Goal: Transaction & Acquisition: Purchase product/service

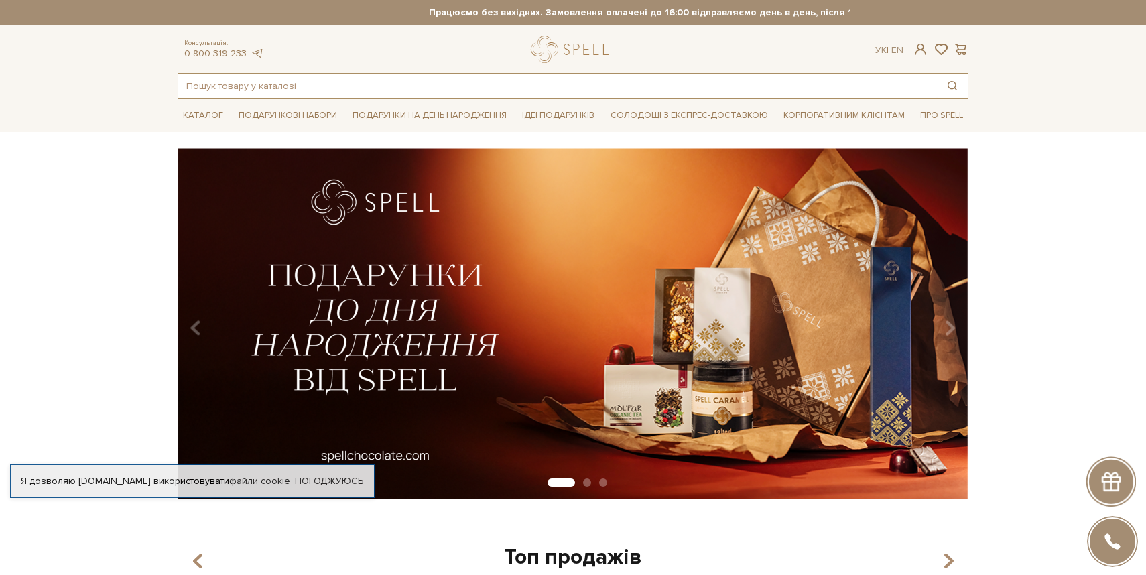
click at [308, 82] on input "text" at bounding box center [557, 86] width 759 height 24
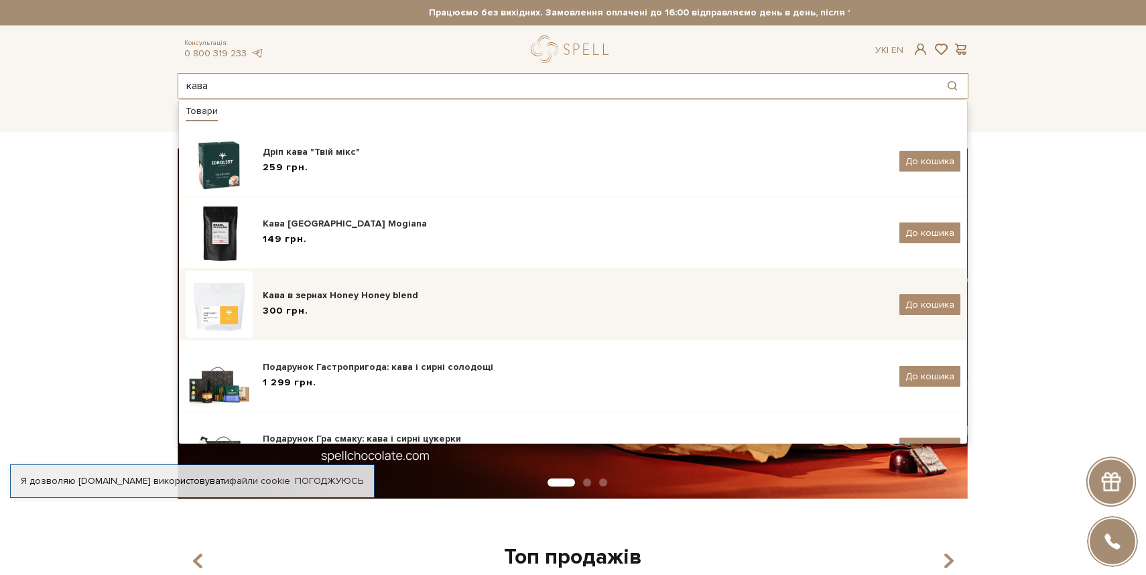
type input "кава"
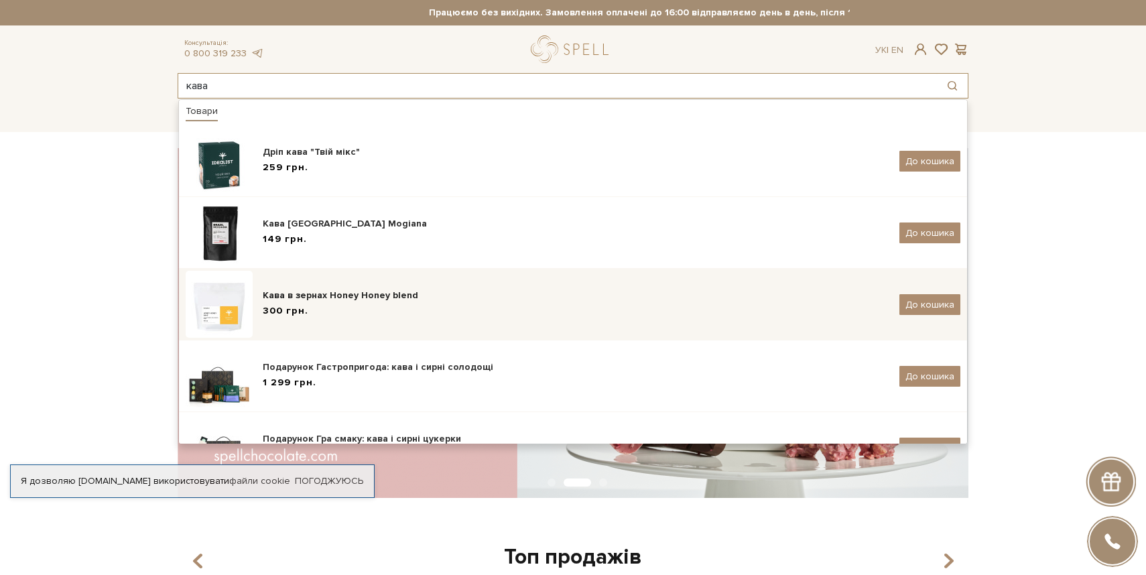
click at [336, 296] on div "Кава в зернах Honey Honey blend" at bounding box center [576, 295] width 627 height 13
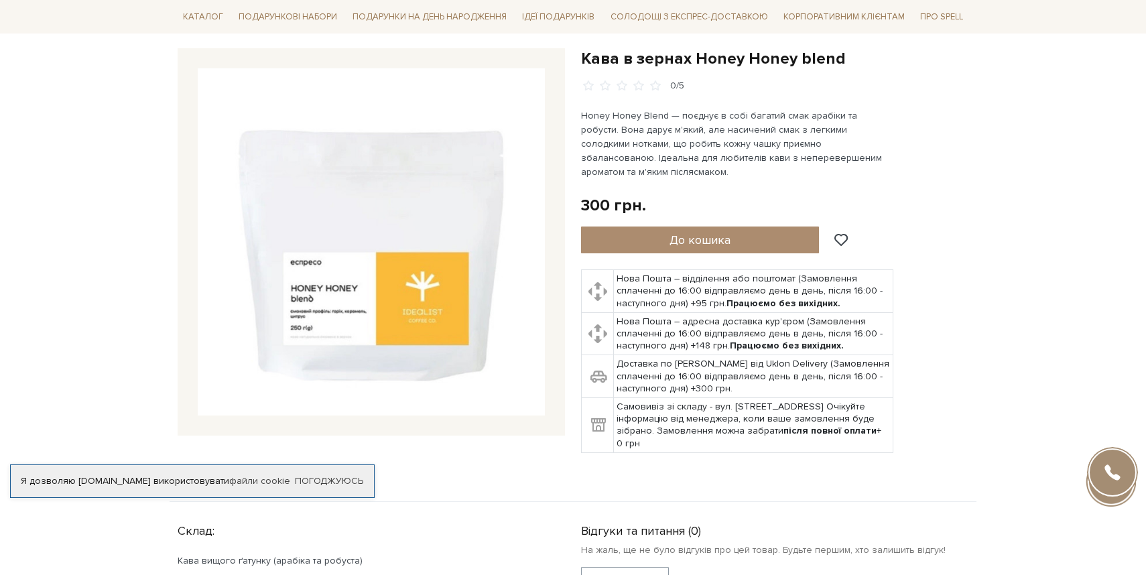
scroll to position [152, 0]
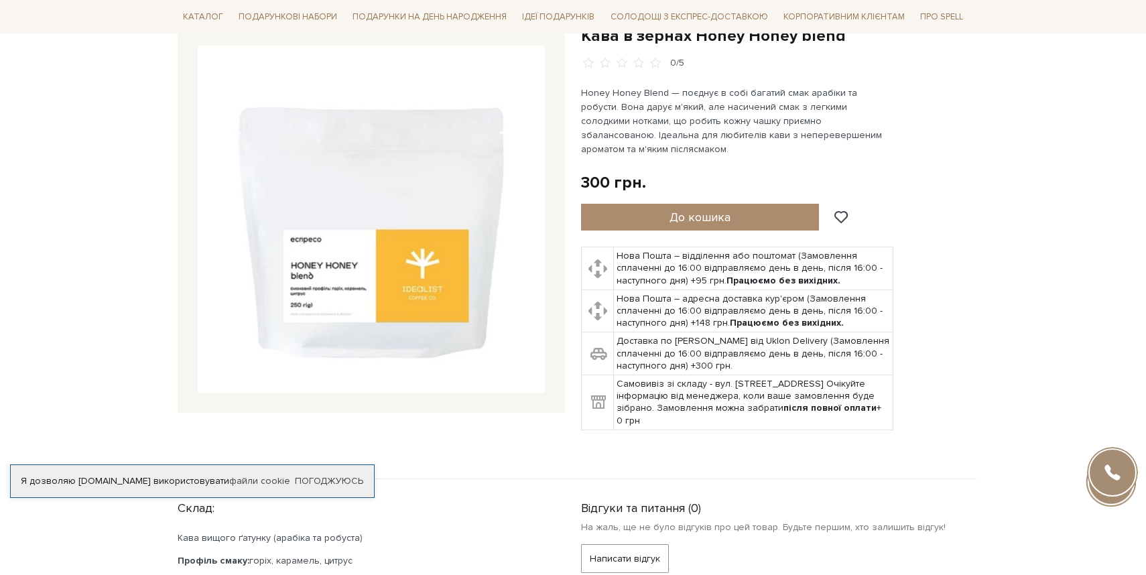
click at [429, 276] on img at bounding box center [371, 219] width 347 height 347
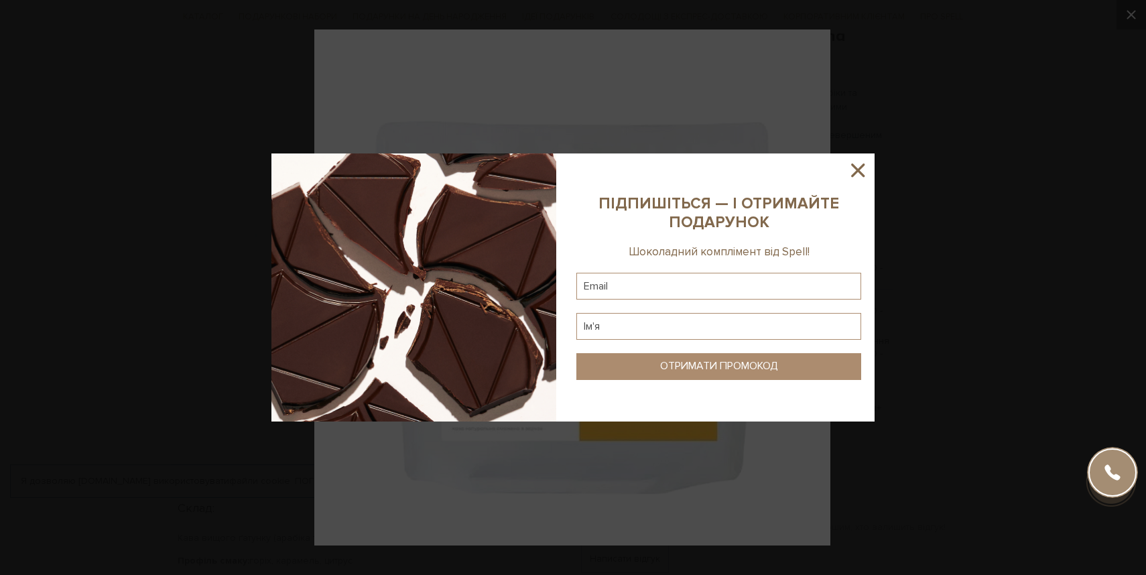
click at [235, 262] on div at bounding box center [573, 287] width 1146 height 575
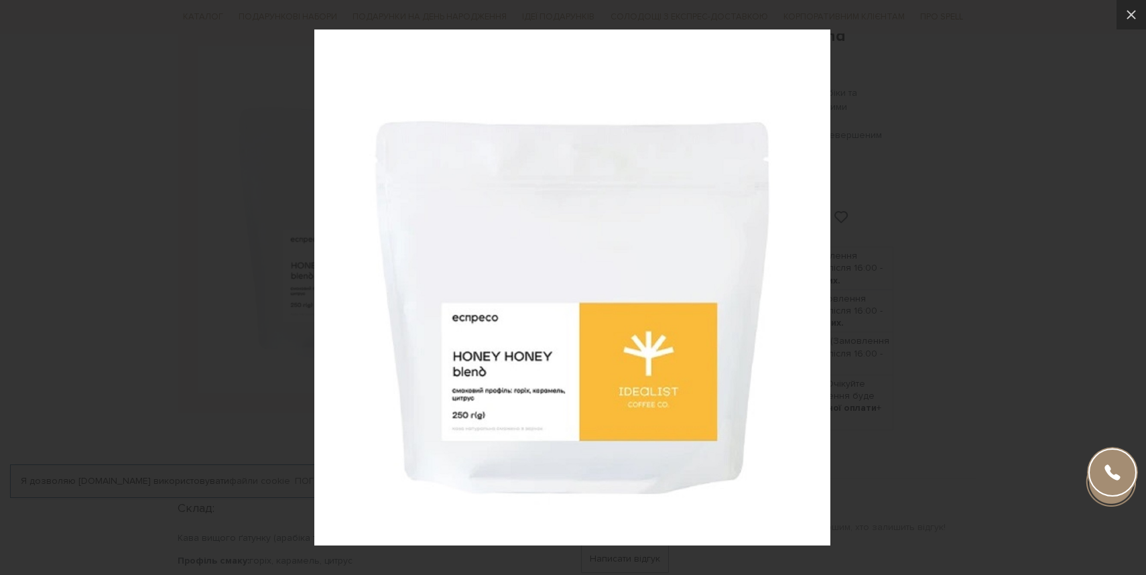
click at [227, 263] on div at bounding box center [573, 287] width 1146 height 575
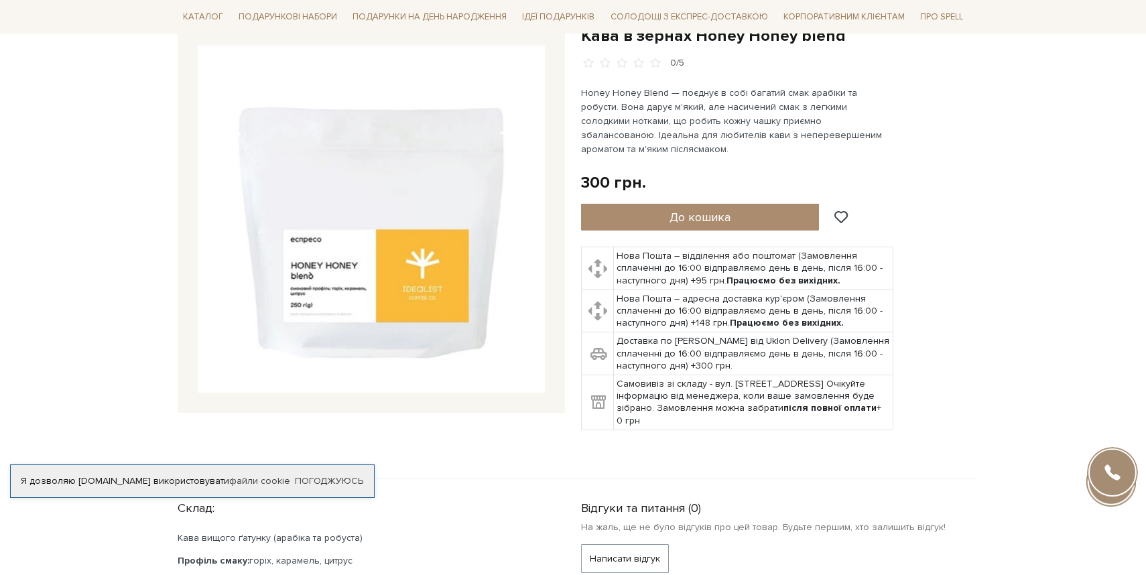
scroll to position [0, 0]
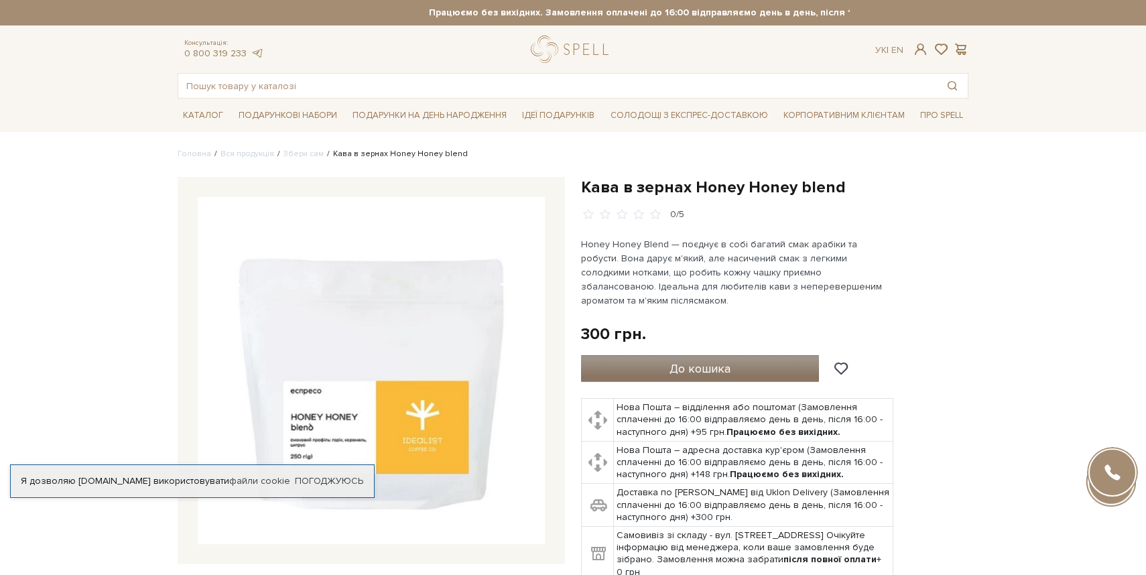
click at [706, 361] on span "До кошика" at bounding box center [700, 368] width 61 height 15
click at [688, 249] on div at bounding box center [573, 287] width 1146 height 575
click at [438, 86] on input "text" at bounding box center [557, 86] width 759 height 24
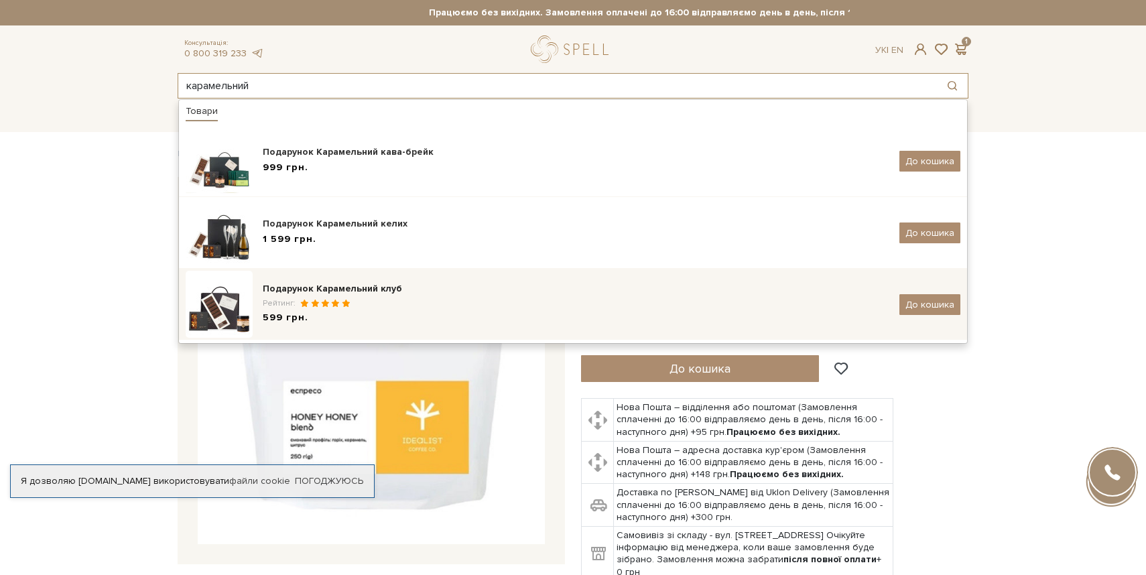
type input "карамельний"
click at [385, 279] on div "Подарунок Карамельний клуб Рейтинг: 599 грн. До кошика" at bounding box center [573, 304] width 775 height 67
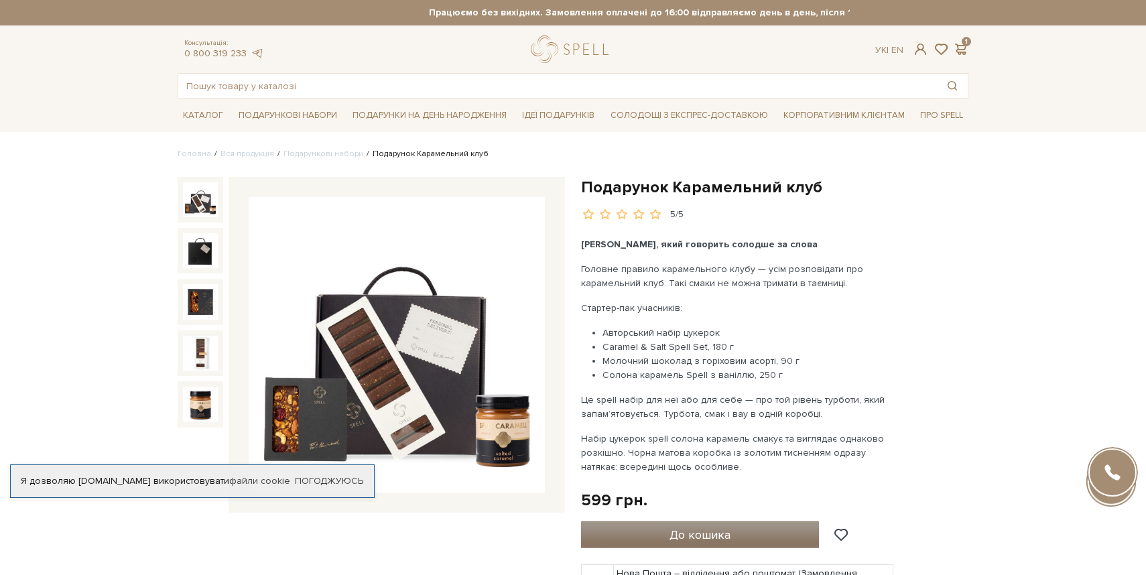
click at [710, 529] on span "До кошика" at bounding box center [700, 535] width 61 height 15
click at [375, 82] on input "text" at bounding box center [557, 86] width 759 height 24
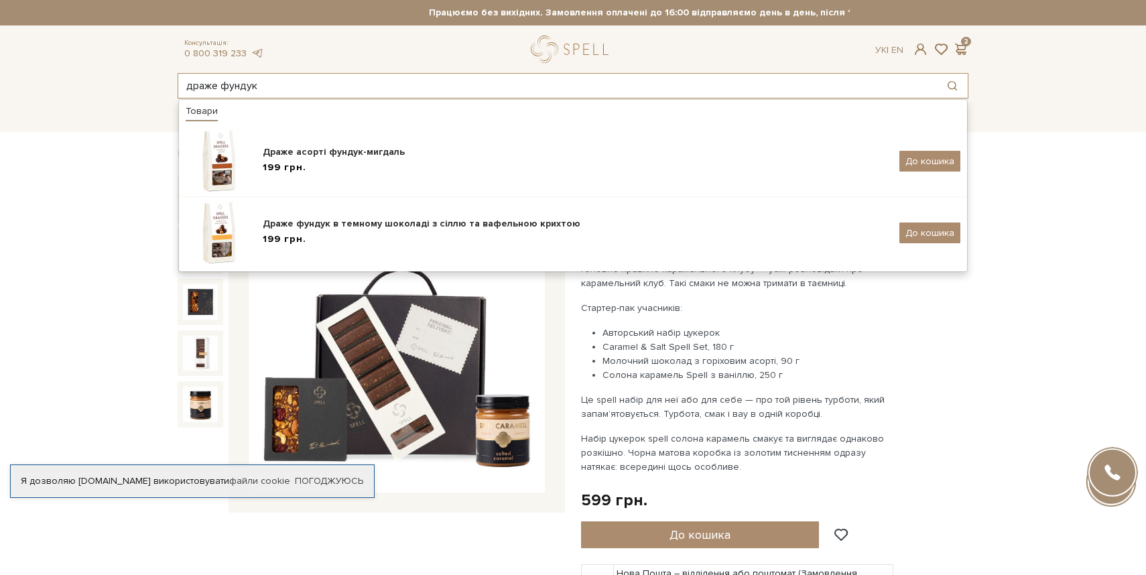
type input "драже фундук"
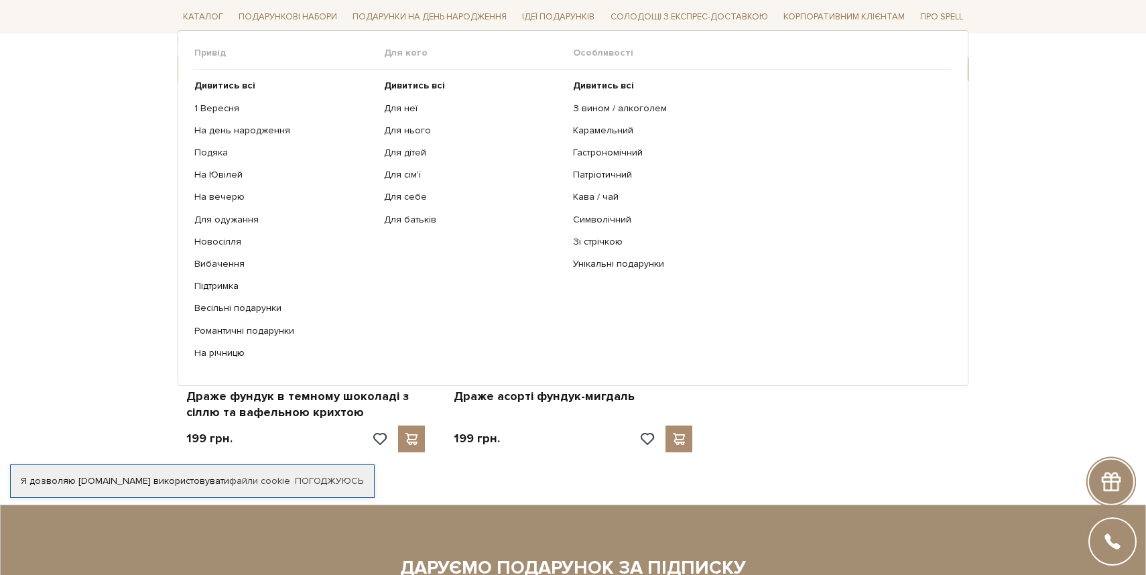
scroll to position [240, 0]
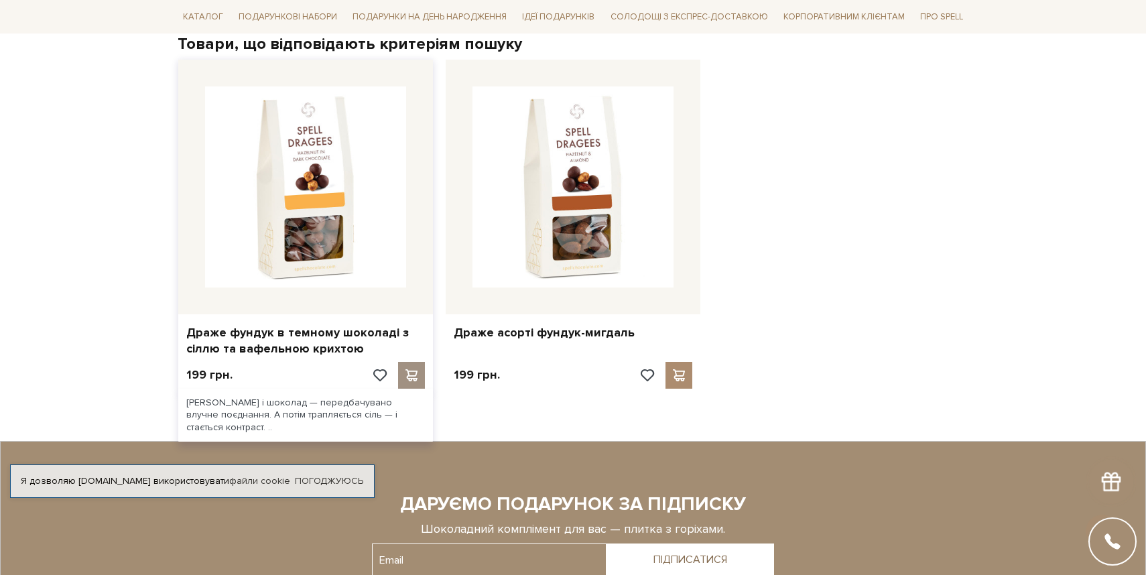
click at [416, 375] on span at bounding box center [412, 375] width 17 height 12
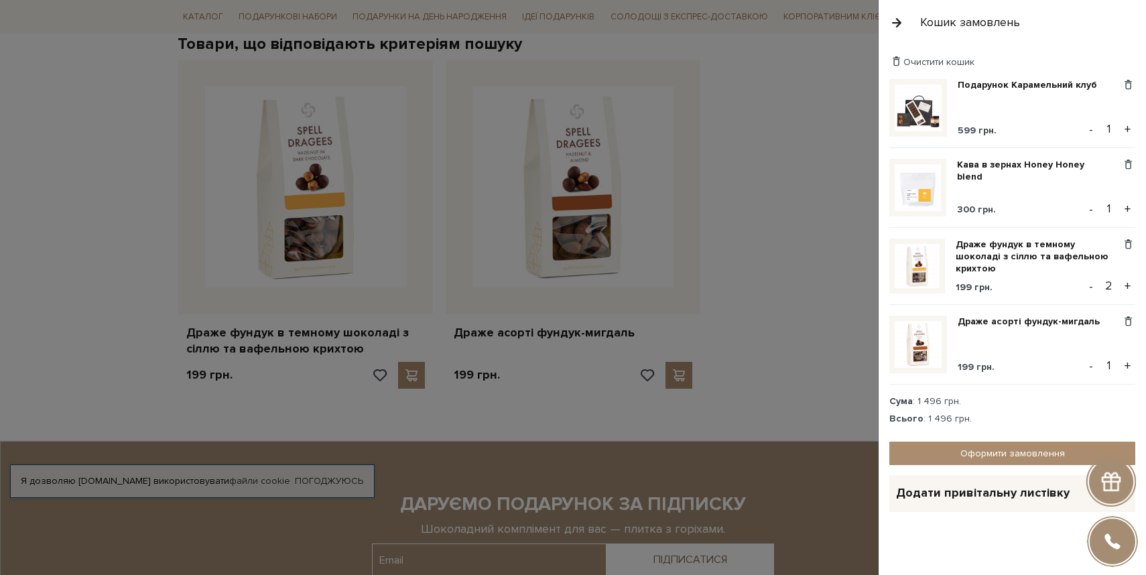
click at [1130, 132] on button "+" at bounding box center [1127, 129] width 15 height 20
click at [1132, 324] on span at bounding box center [1129, 322] width 14 height 12
click at [1099, 335] on link "Видалити" at bounding box center [1082, 343] width 106 height 17
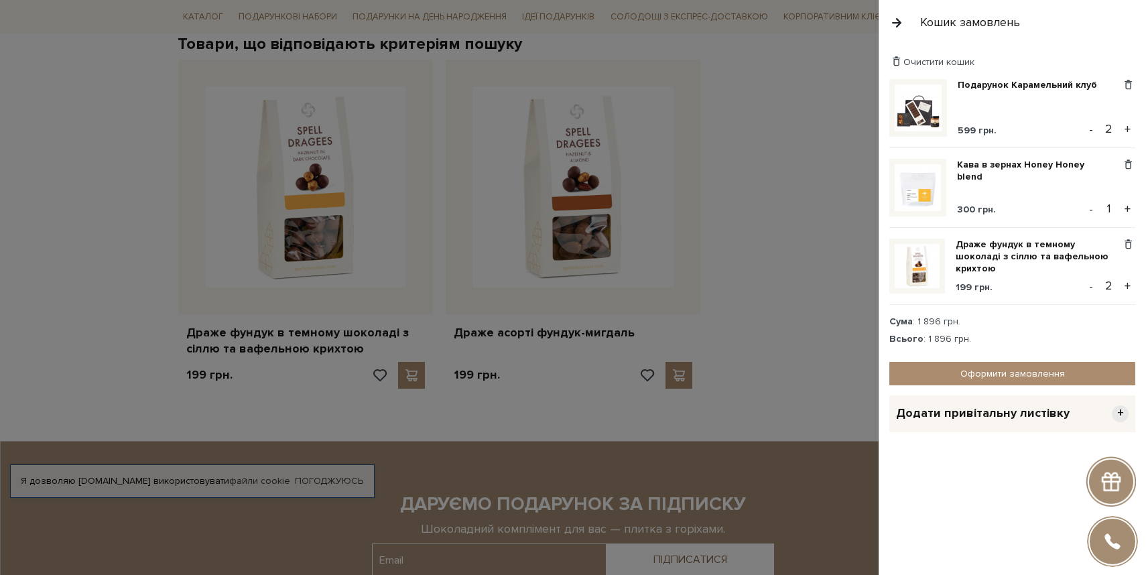
click at [656, 197] on div at bounding box center [573, 287] width 1146 height 575
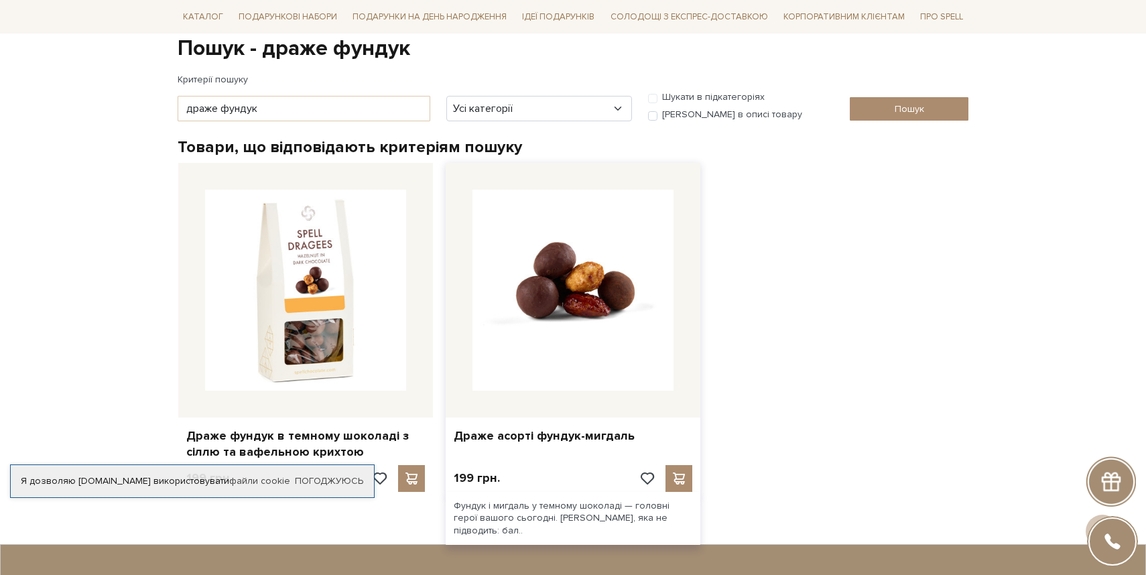
scroll to position [0, 0]
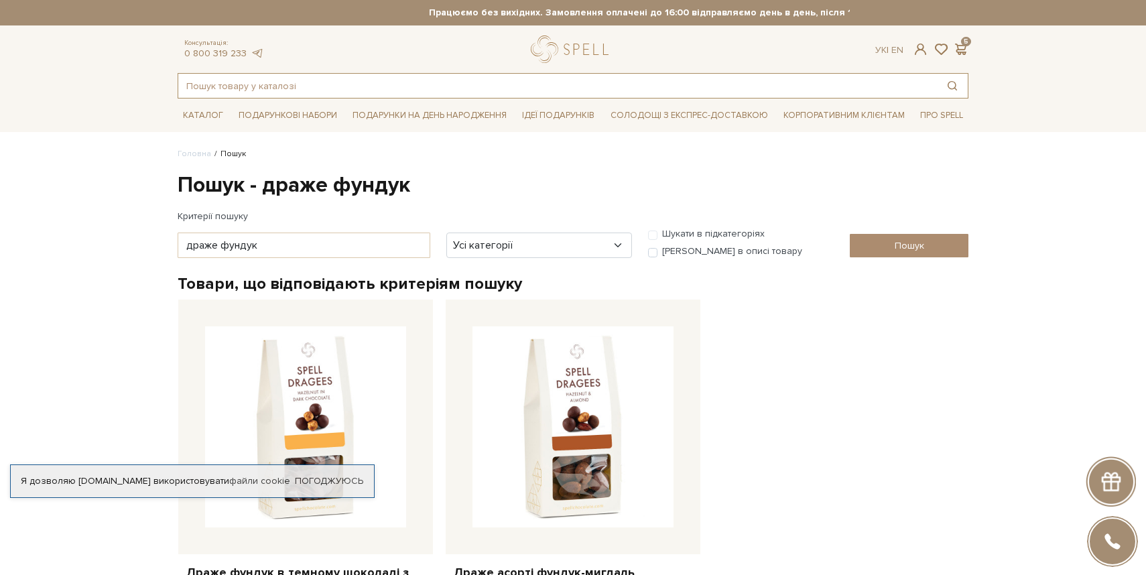
click at [323, 95] on input "text" at bounding box center [557, 86] width 759 height 24
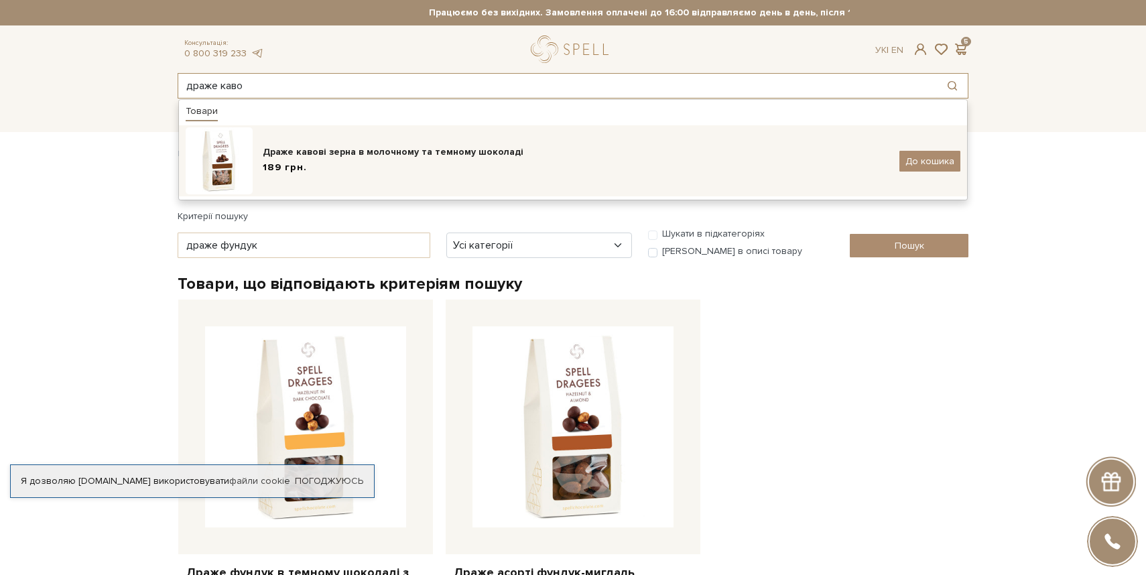
type input "драже каво"
click at [320, 163] on div "189 грн." at bounding box center [576, 168] width 627 height 14
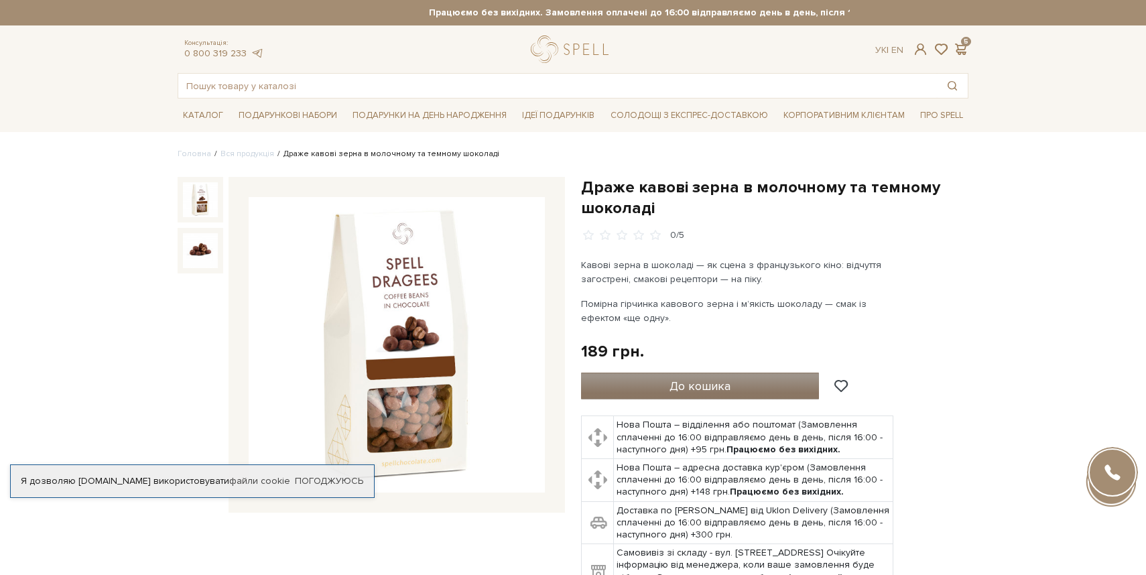
click at [697, 375] on button "До кошика" at bounding box center [700, 386] width 238 height 27
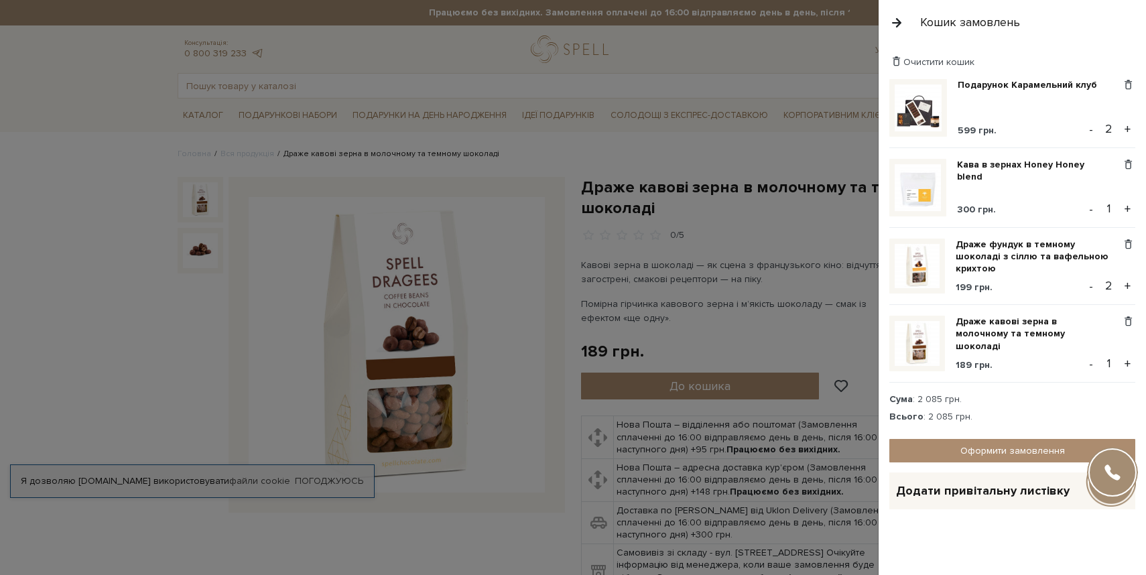
click at [298, 186] on div at bounding box center [573, 287] width 1146 height 575
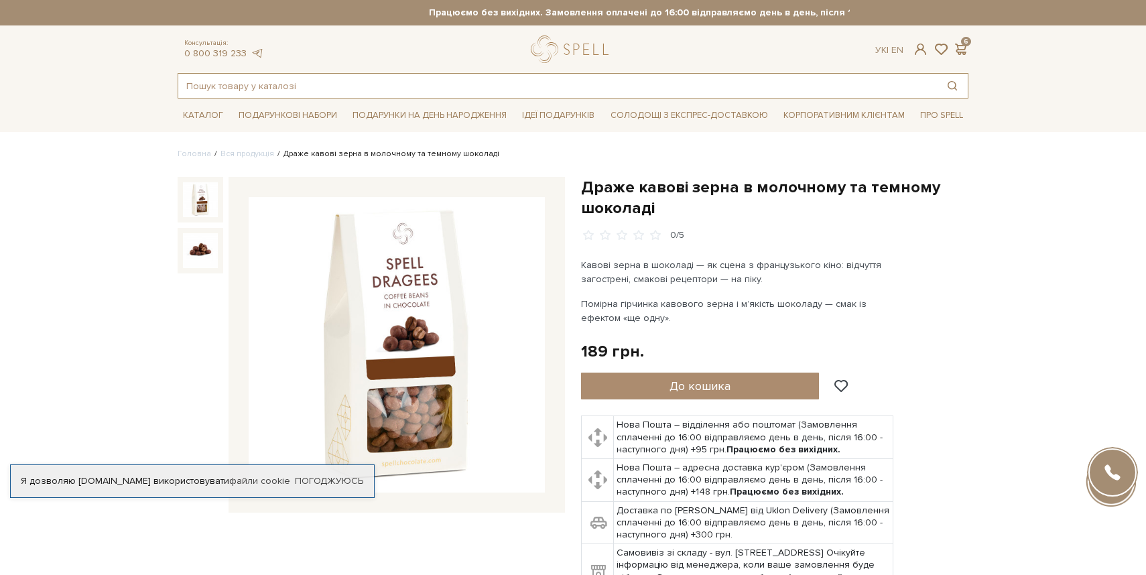
click at [347, 88] on input "text" at bounding box center [557, 86] width 759 height 24
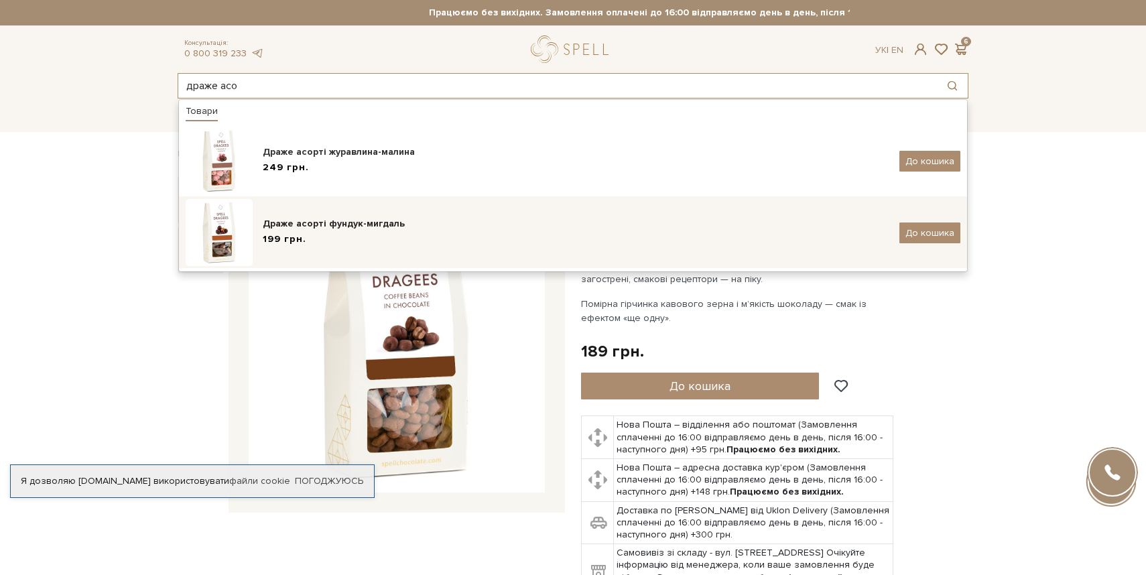
type input "драже асо"
click at [377, 247] on div "Драже асорті фундук-мигдаль 199 грн." at bounding box center [576, 233] width 627 height 32
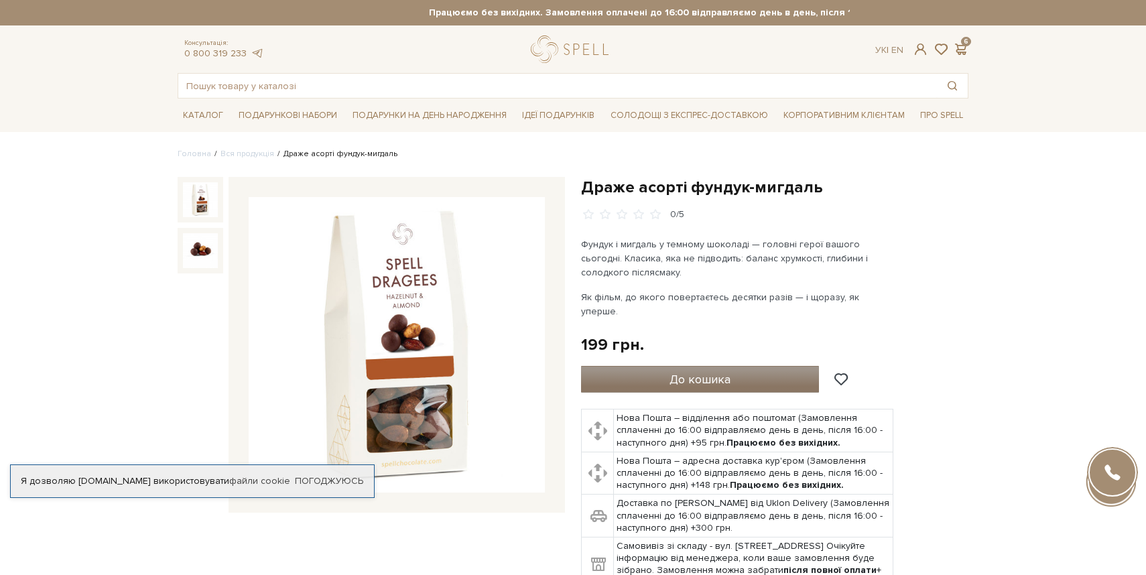
click at [697, 372] on span "До кошика" at bounding box center [700, 379] width 61 height 15
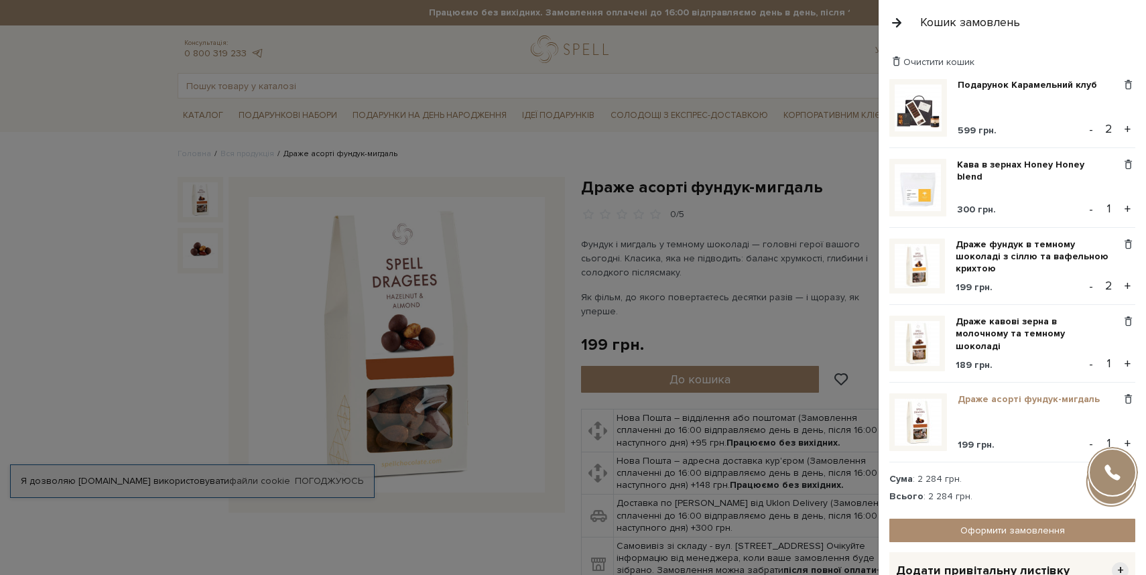
scroll to position [43, 0]
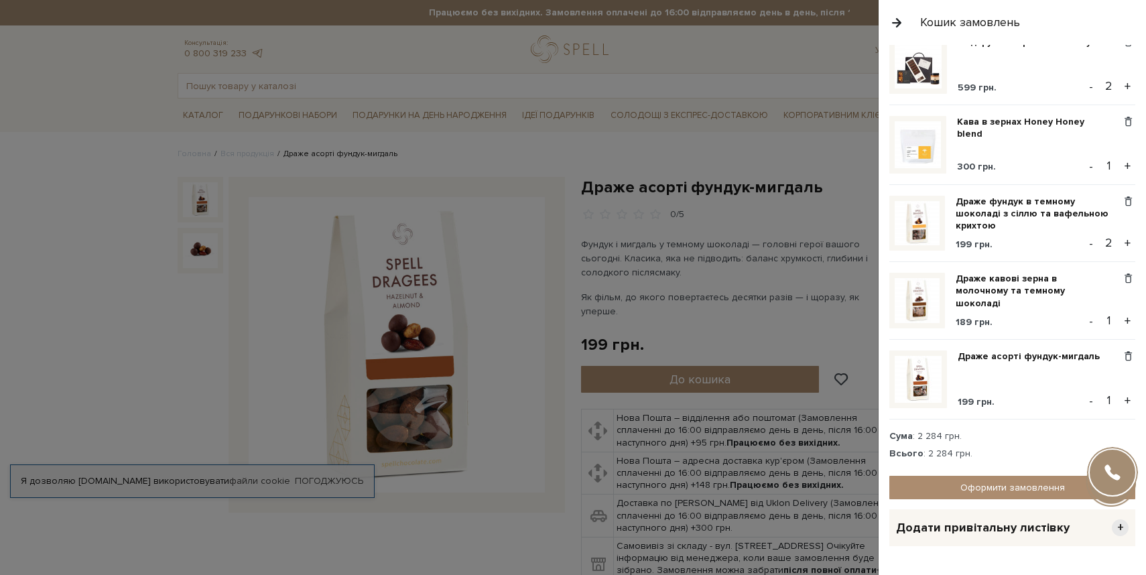
click at [1130, 402] on button "+" at bounding box center [1127, 401] width 15 height 20
click at [1129, 402] on button "+" at bounding box center [1127, 401] width 15 height 20
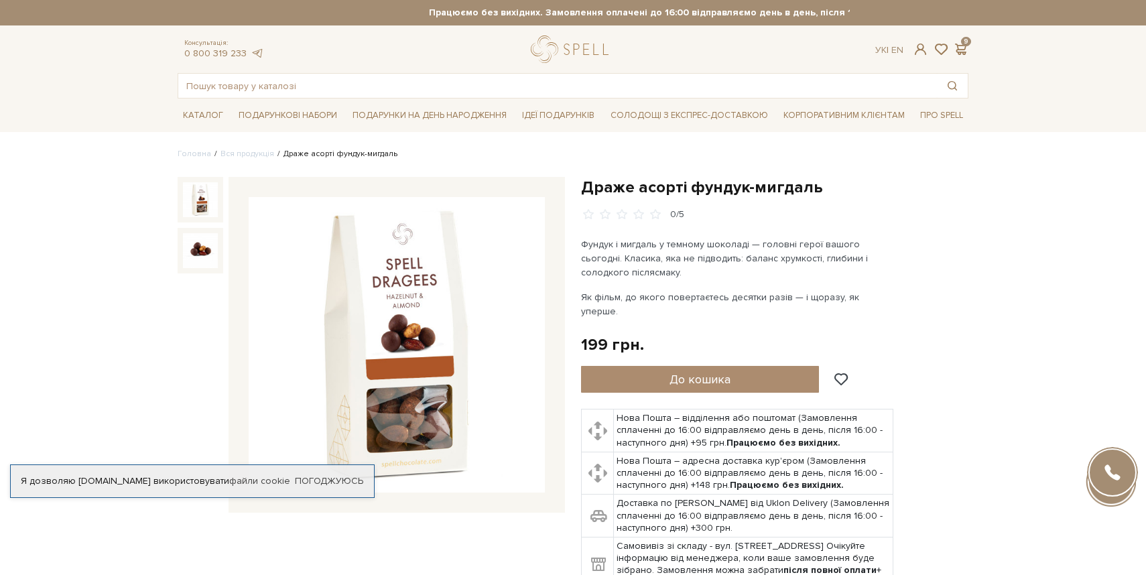
click at [691, 287] on div at bounding box center [573, 287] width 1146 height 575
click at [314, 85] on input "text" at bounding box center [557, 86] width 759 height 24
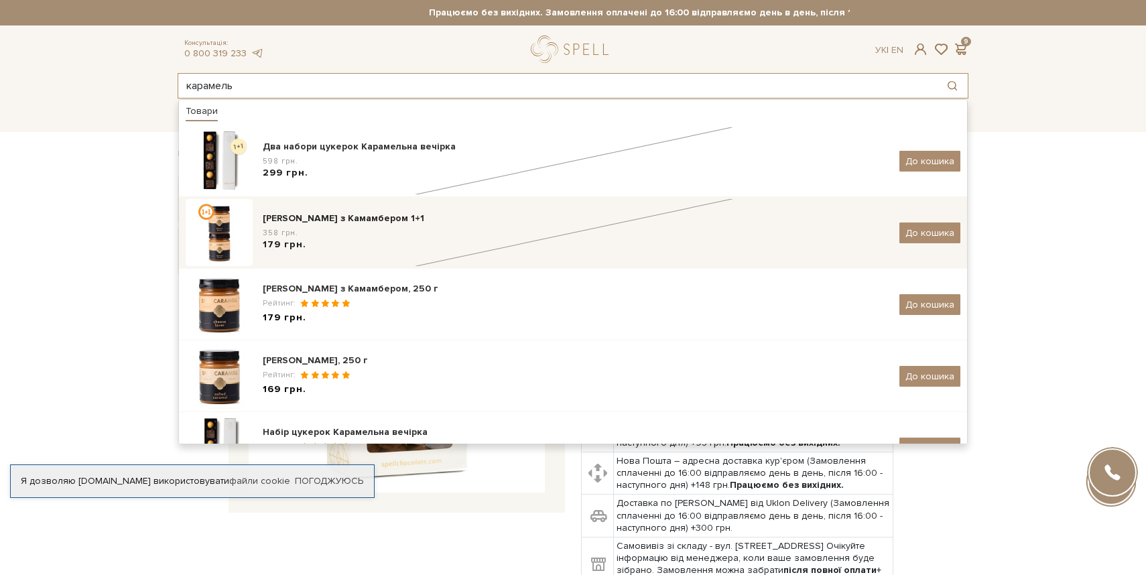
type input "карамель"
click at [412, 220] on div "[PERSON_NAME] з Камамбером 1+1" at bounding box center [576, 218] width 627 height 13
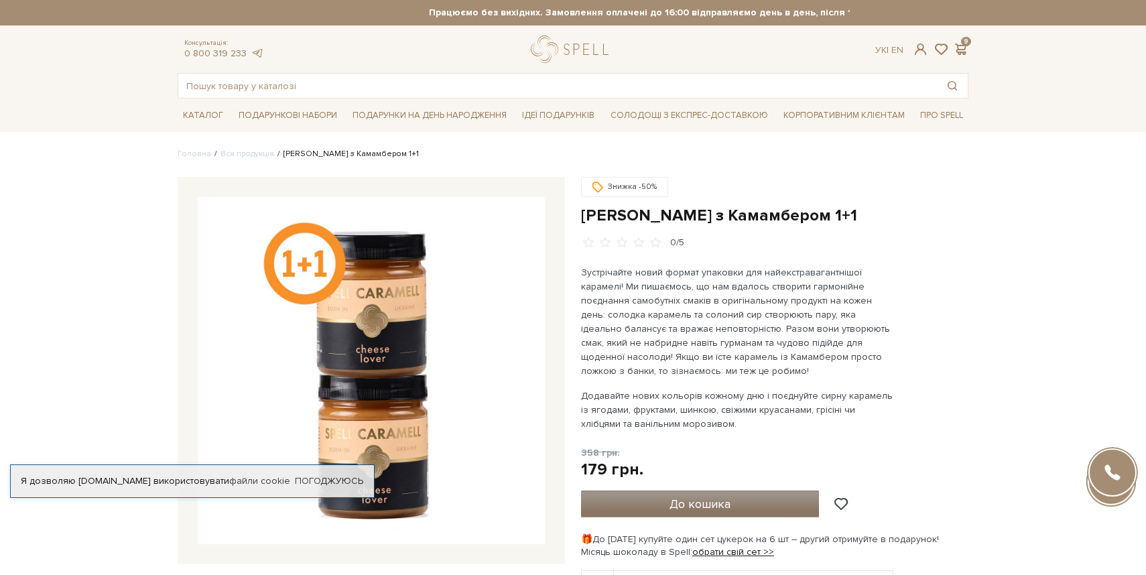
click at [724, 502] on span "До кошика" at bounding box center [700, 504] width 61 height 15
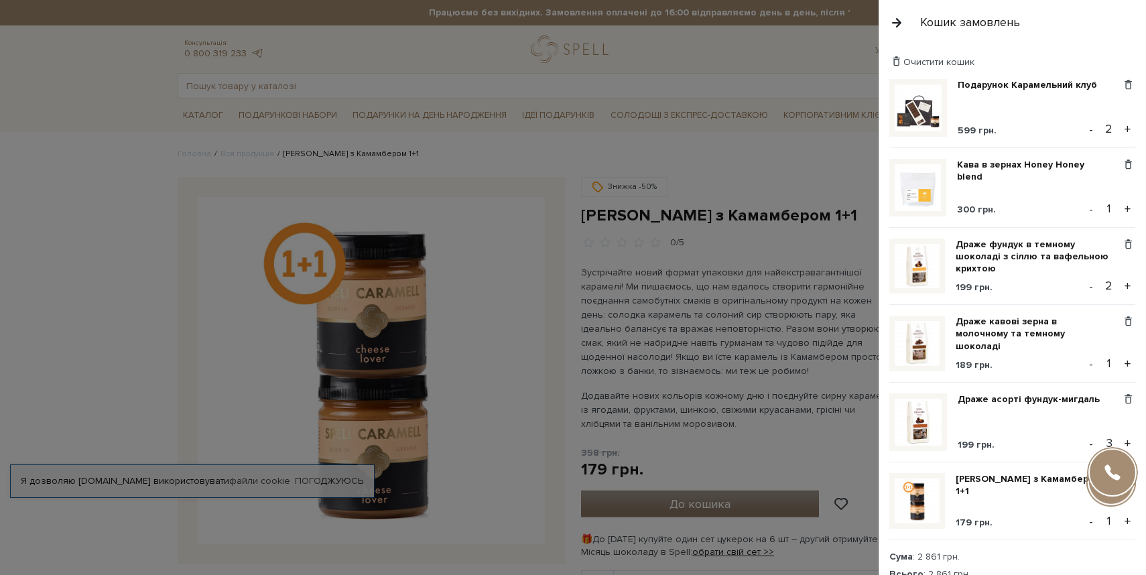
click at [724, 502] on div at bounding box center [573, 287] width 1146 height 575
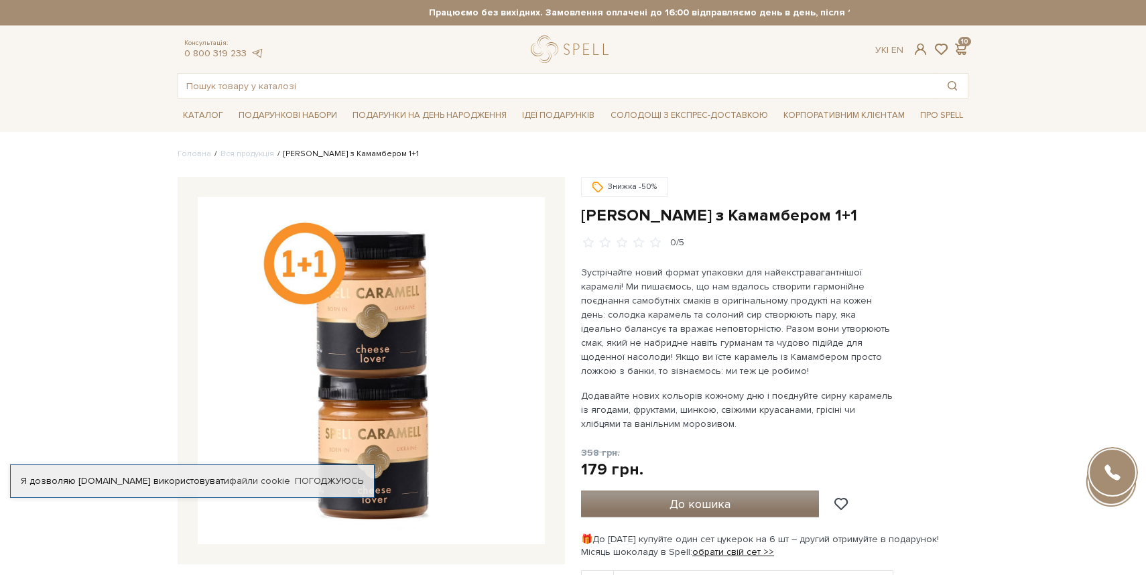
click at [756, 505] on button "До кошика" at bounding box center [700, 504] width 238 height 27
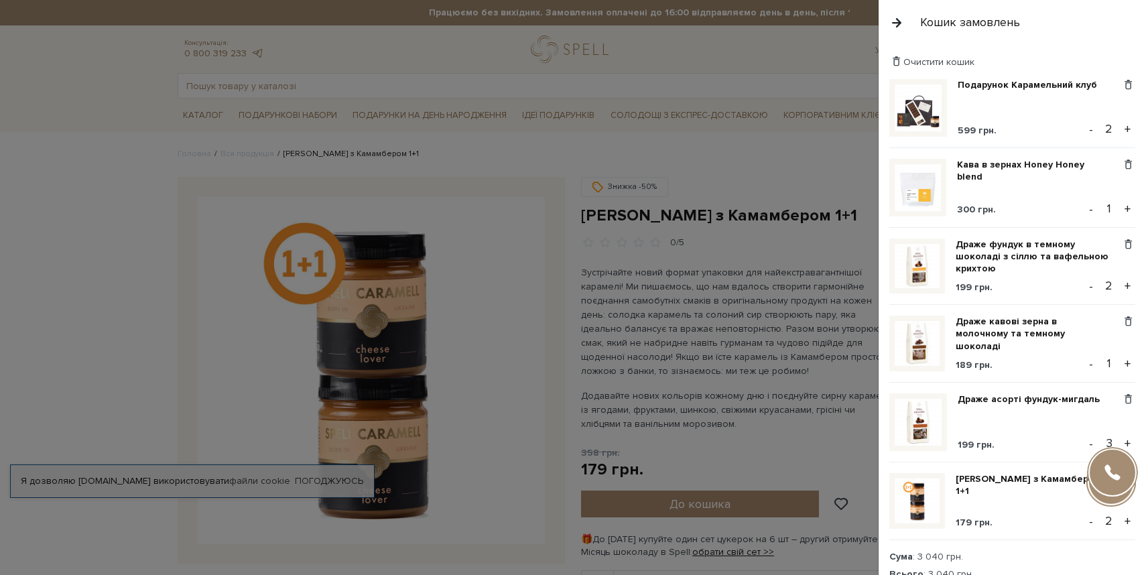
click at [1128, 526] on button "+" at bounding box center [1127, 521] width 15 height 20
click at [745, 383] on div at bounding box center [573, 287] width 1146 height 575
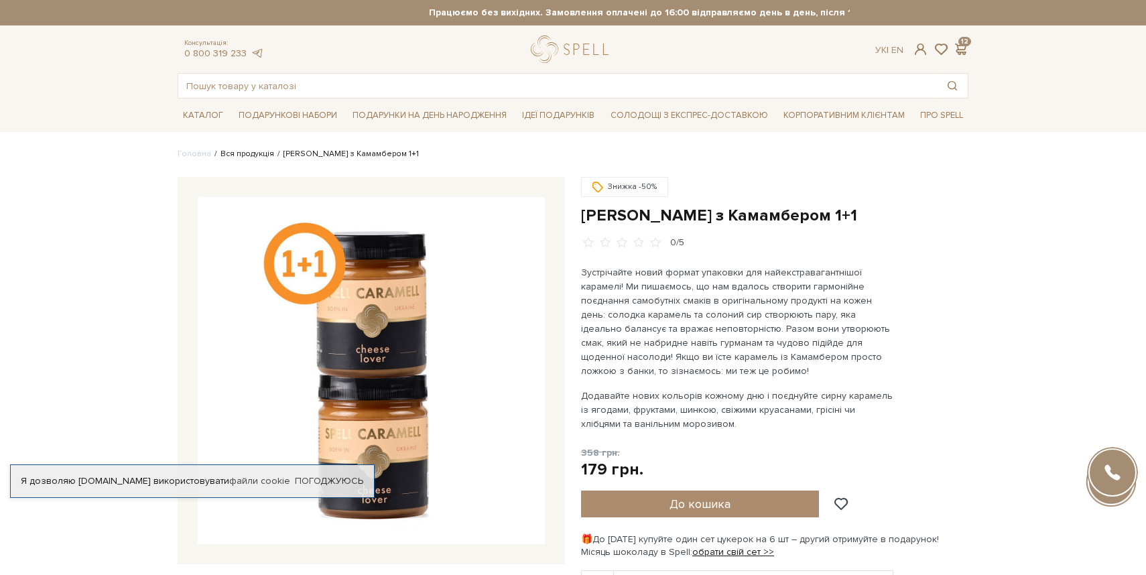
click at [235, 150] on link "Вся продукція" at bounding box center [248, 154] width 54 height 10
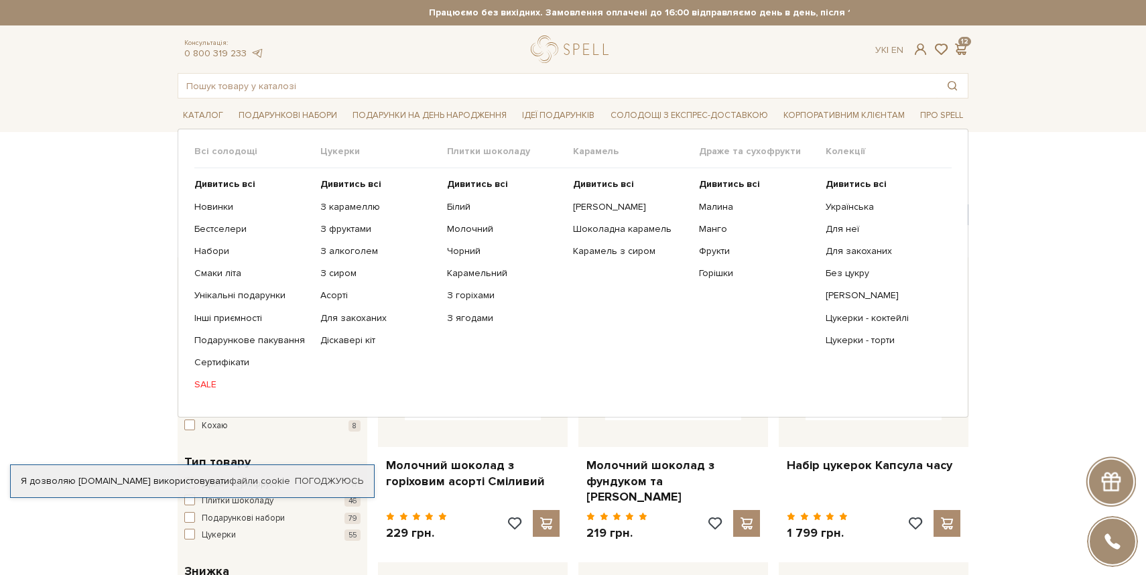
click at [210, 384] on link "SALE" at bounding box center [252, 385] width 116 height 12
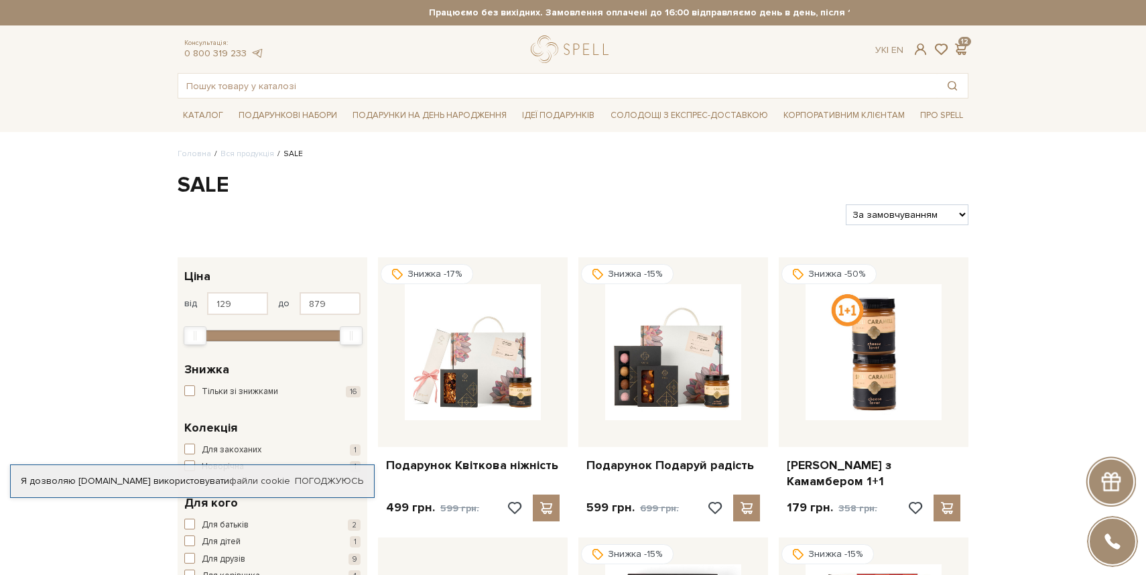
click at [960, 41] on div "Консультація: 0 800 319 233 Ук | En | 12" at bounding box center [573, 49] width 807 height 27
click at [960, 44] on span at bounding box center [961, 49] width 16 height 14
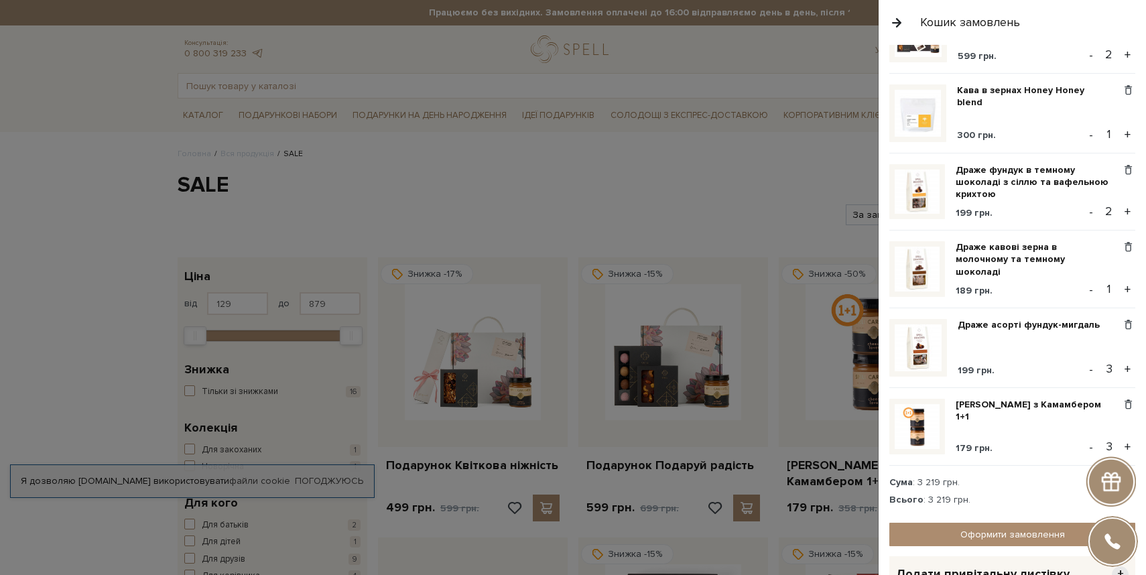
scroll to position [68, 0]
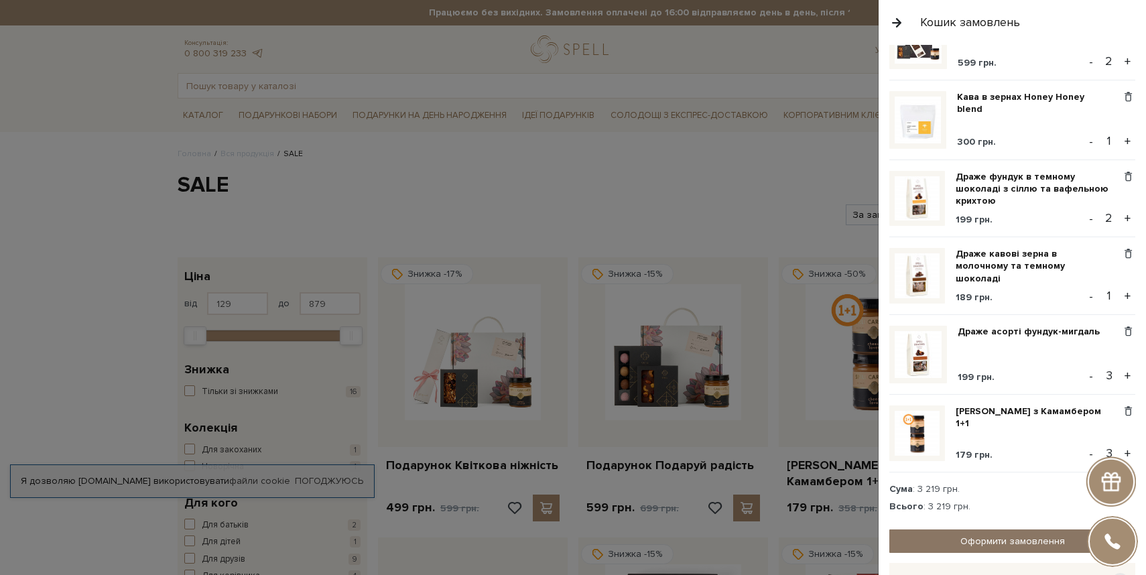
click at [1027, 544] on link "Оформити замовлення" at bounding box center [1013, 541] width 246 height 23
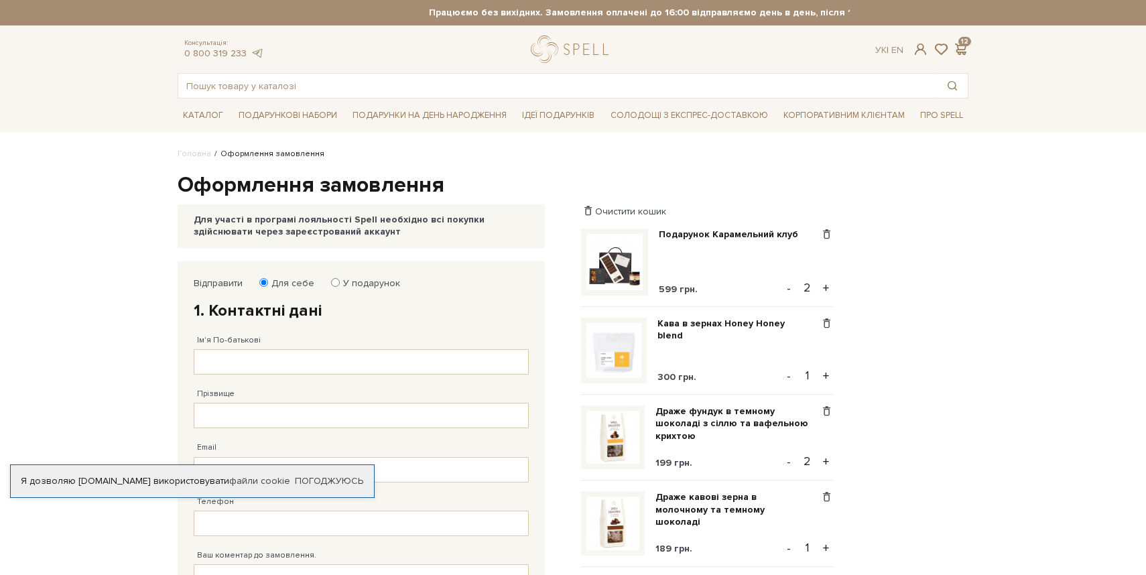
click at [325, 375] on div "Прізвище Заповніть поле від 1 до 128 символів!" at bounding box center [361, 402] width 335 height 54
click at [326, 373] on input "Ім'я По-батькові" at bounding box center [361, 361] width 335 height 25
type input "Ю"
type input "Юрій"
click at [319, 435] on div "Email Адрес уже зареєстровано! Некорректна адреса!" at bounding box center [361, 455] width 335 height 54
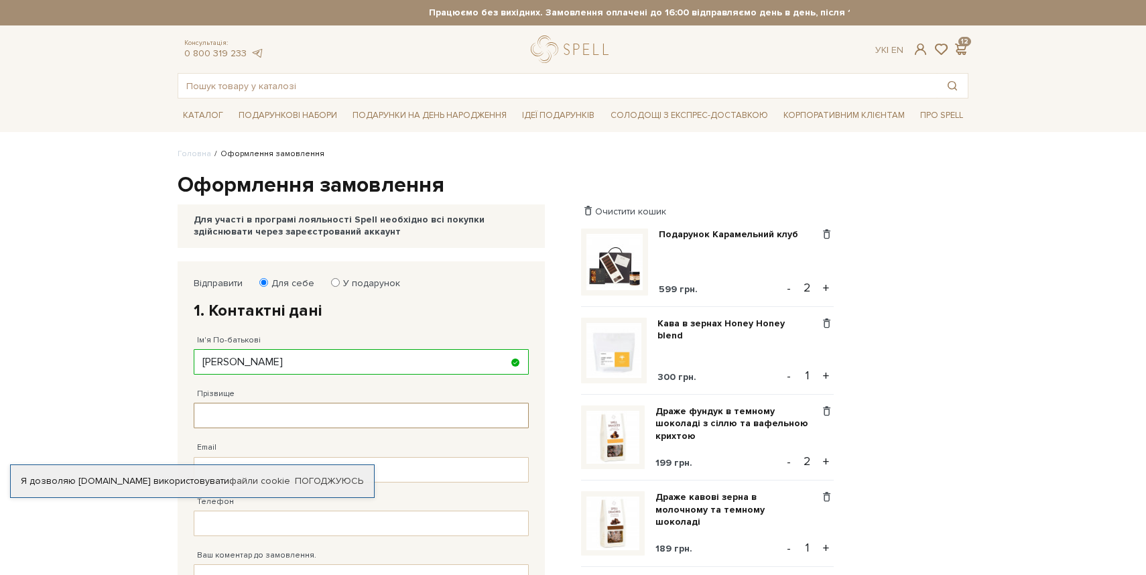
click at [324, 424] on input "Прізвище" at bounding box center [361, 415] width 335 height 25
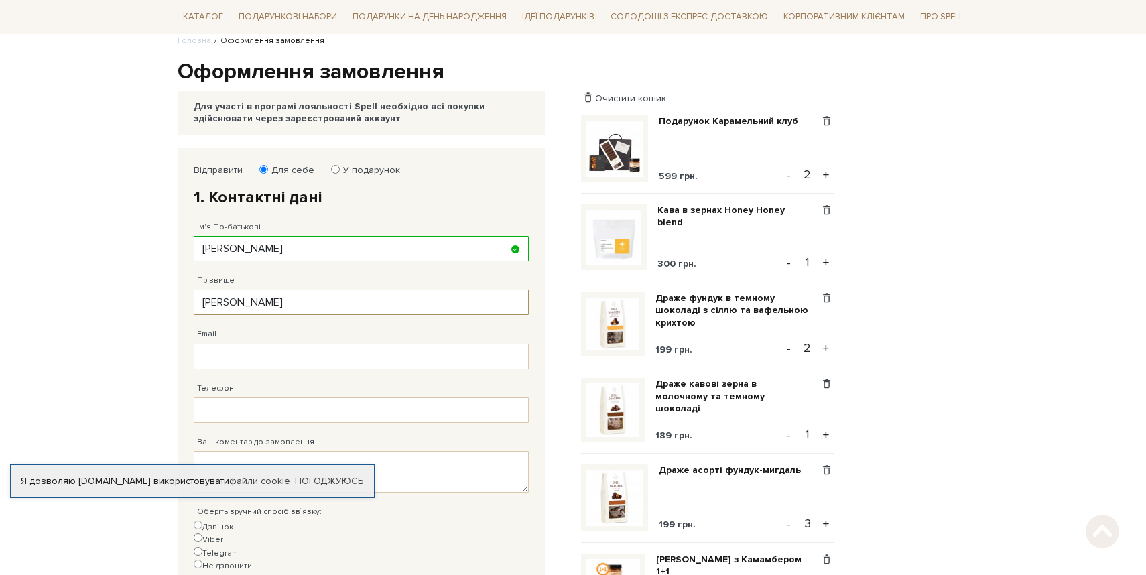
scroll to position [156, 0]
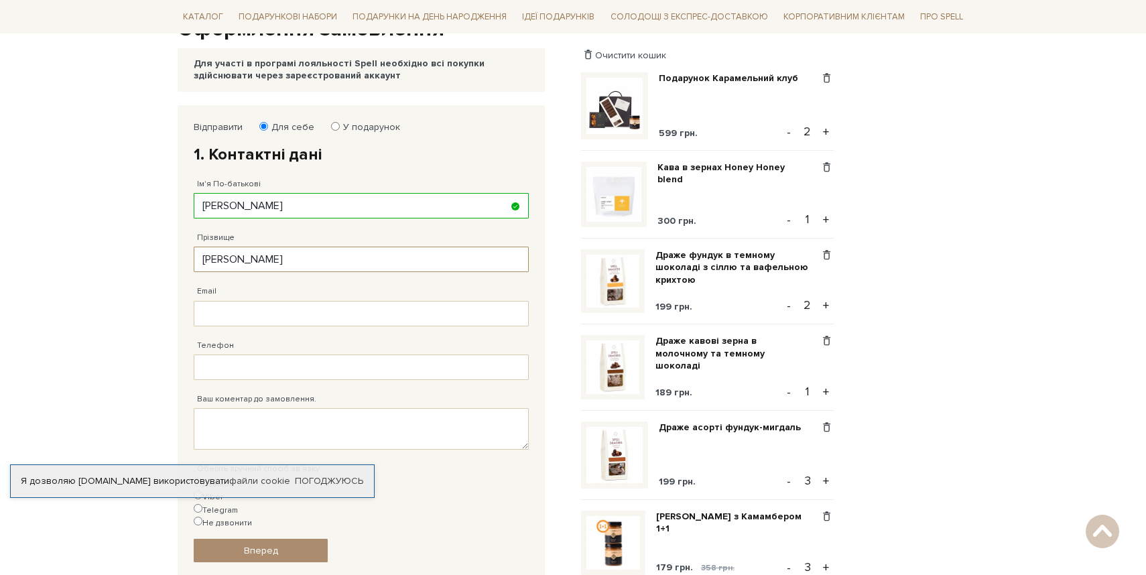
type input "Кунделько"
click at [308, 310] on input "Email" at bounding box center [361, 313] width 335 height 25
type input "m.lakovych@spellchocolate.com"
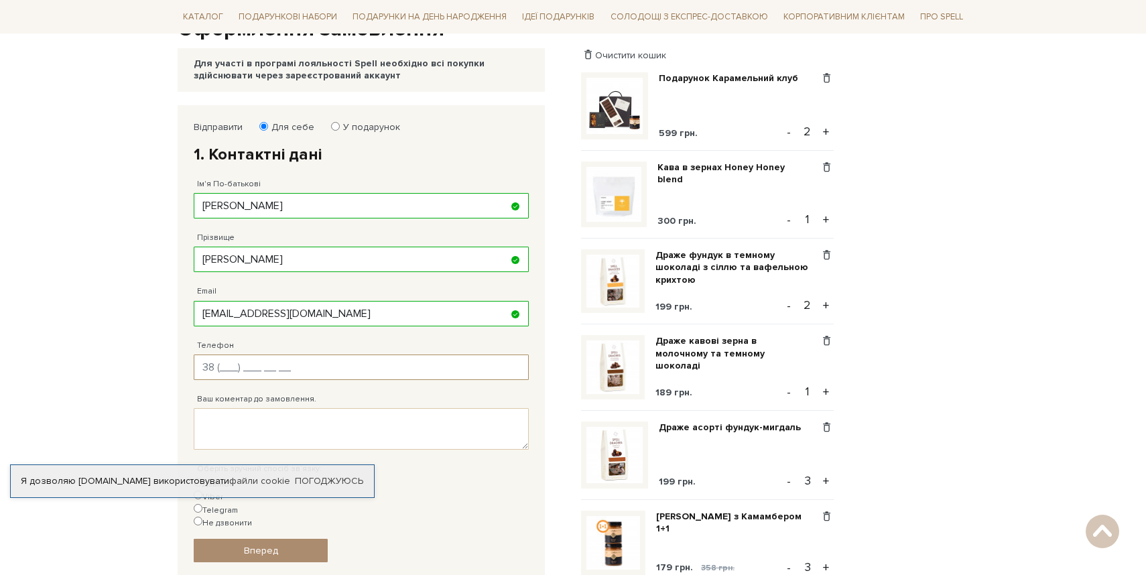
click at [263, 367] on input "Телефон" at bounding box center [361, 367] width 335 height 25
type input "38 (067) 989 28 47"
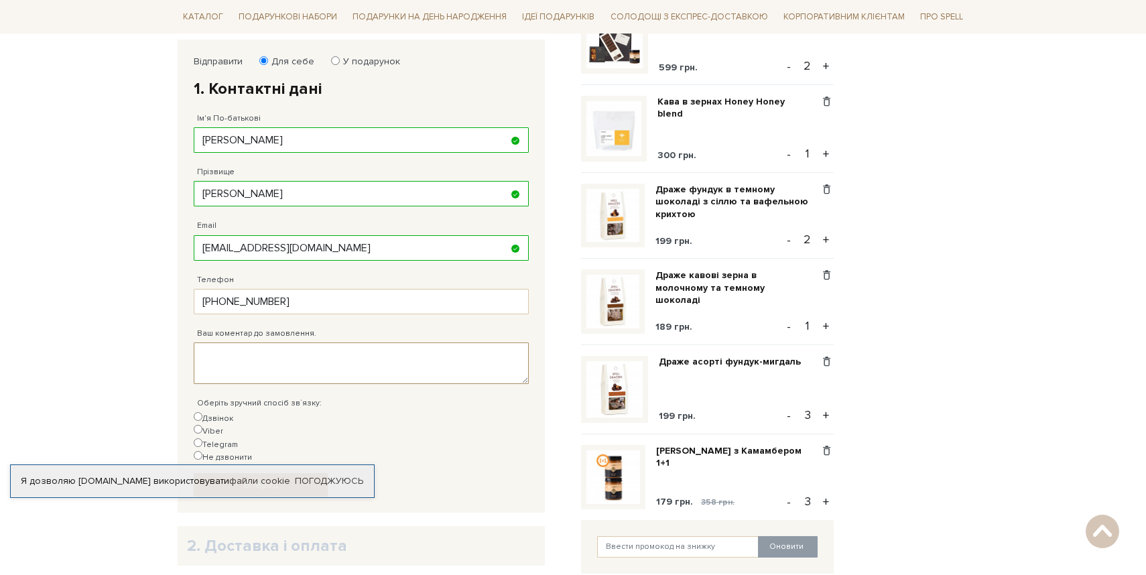
click at [224, 363] on textarea "Ваш коментар до замовлення." at bounding box center [361, 364] width 335 height 42
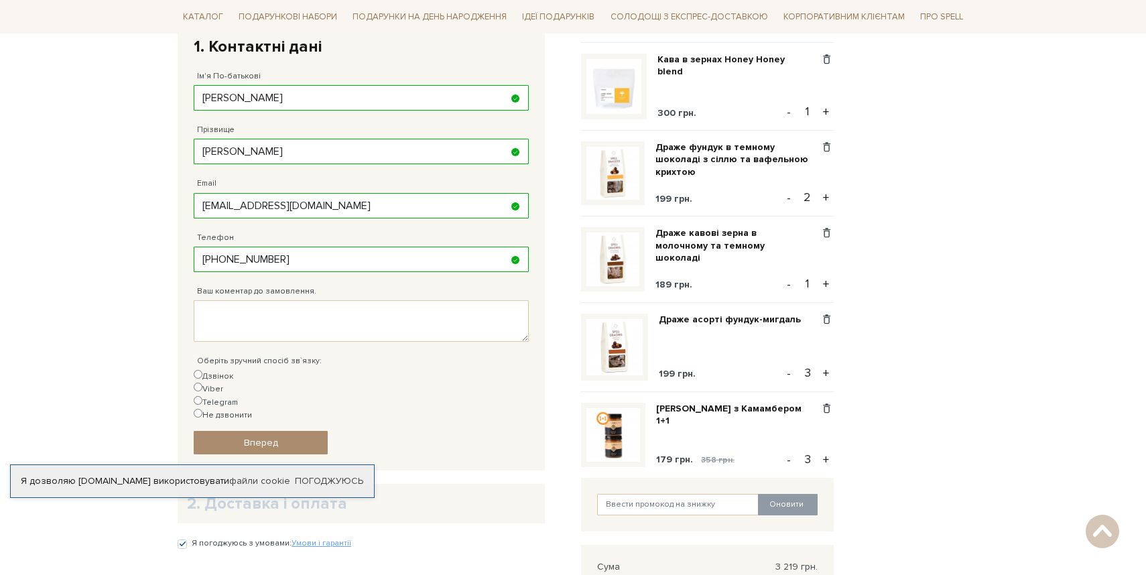
click at [252, 409] on label "Не дзвонити" at bounding box center [223, 415] width 58 height 13
click at [202, 409] on input "Не дзвонити" at bounding box center [198, 413] width 9 height 9
radio input "true"
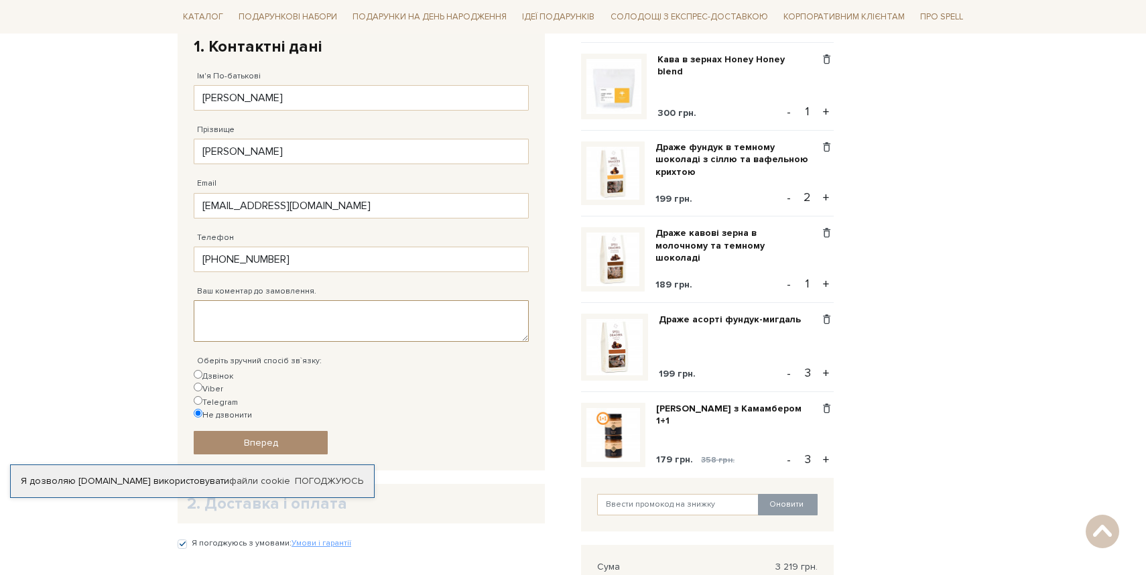
click at [288, 318] on textarea "Ваш коментар до замовлення." at bounding box center [361, 321] width 335 height 42
click at [235, 235] on div "Телефон 38 (067) 989 28 47 Заповніть поле!" at bounding box center [361, 246] width 335 height 54
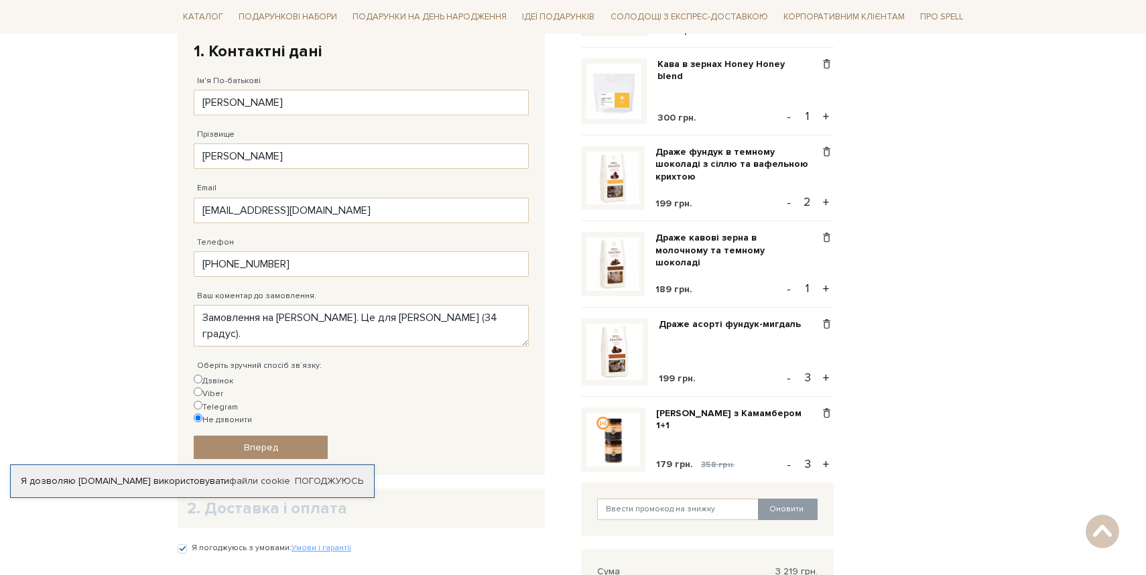
click at [235, 235] on div "Телефон 38 (067) 989 28 47 Заповніть поле!" at bounding box center [361, 250] width 335 height 54
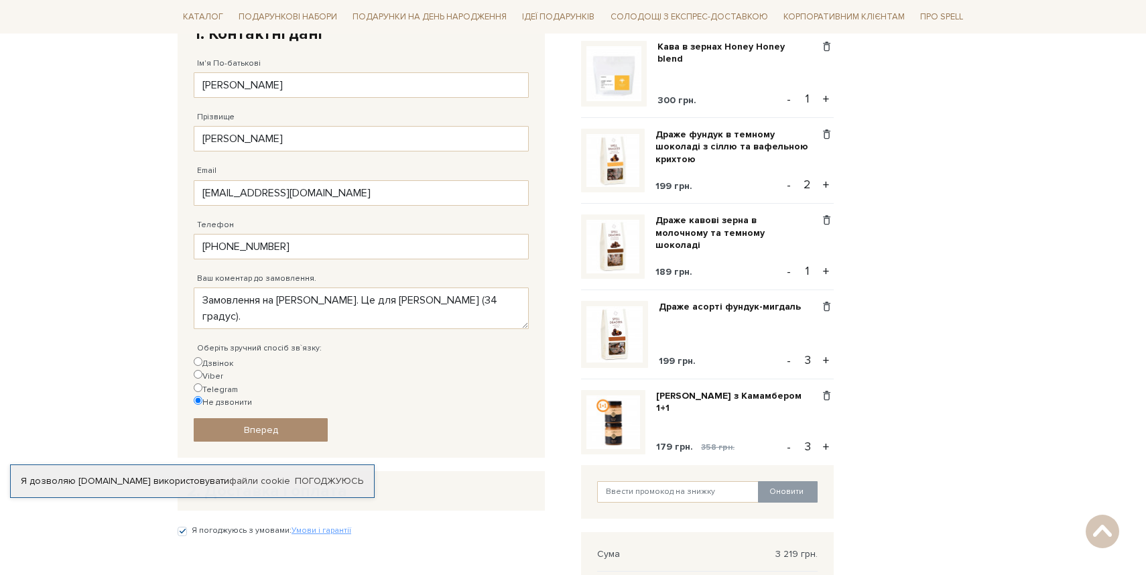
scroll to position [278, 0]
click at [284, 311] on textarea "Замовлення на Гавела. Це для Юрія Кунделько (34 градус)." at bounding box center [361, 308] width 335 height 42
click at [308, 295] on textarea "Замовлення на Гавела. Це для Юрія Кунделько (34 градус)." at bounding box center [361, 308] width 335 height 42
click at [368, 309] on textarea "Замовлення на Машинобудівну. Це для Юрія Кунделько (34 градус)." at bounding box center [361, 308] width 335 height 42
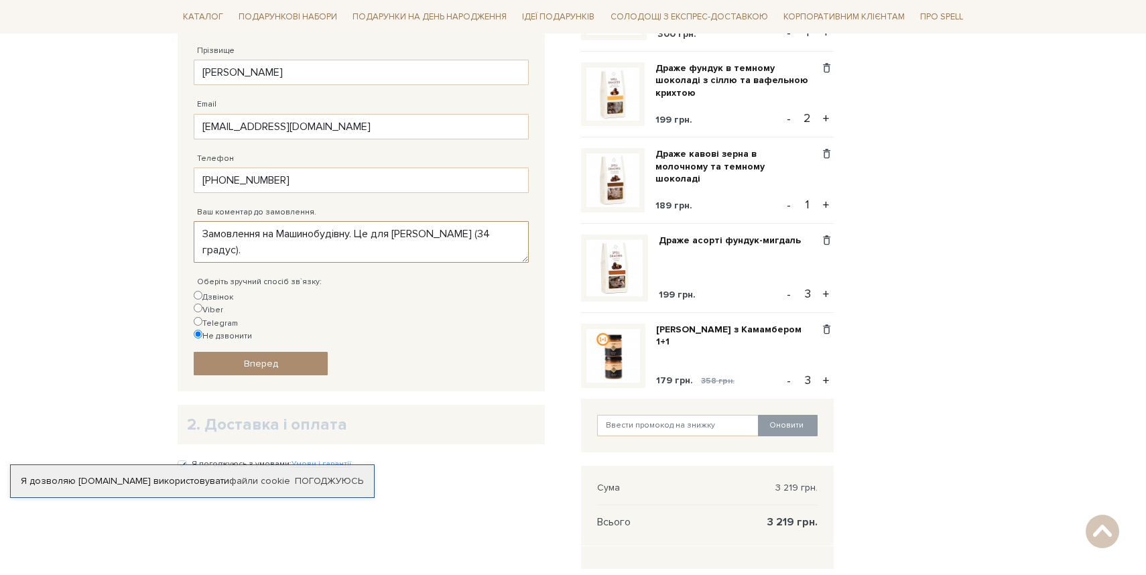
scroll to position [353, 0]
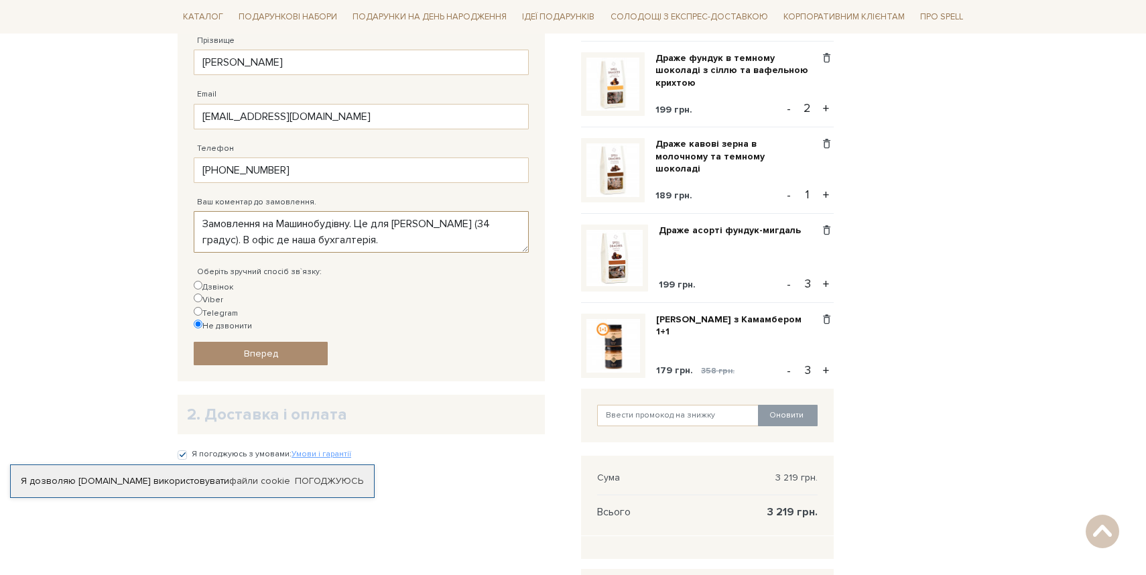
click at [301, 240] on textarea "Замовлення на Машинобудівну. Це для Юрія Кунделько (34 градус). В офіс де наша …" at bounding box center [361, 232] width 335 height 42
click at [349, 239] on textarea "Замовлення на Машинобудівну. Це для Юрія Кунделько (34 градус). В офіс де бухга…" at bounding box center [361, 232] width 335 height 42
click at [414, 236] on textarea "Замовлення на Машинобудівну. Це для Юрія Кунделько (34 градус). В офіс де бухга…" at bounding box center [361, 232] width 335 height 42
click at [404, 239] on textarea "Замовлення на Машинобудівну. Це для Юрія Кунделько (34 градус). В офіс де бухга…" at bounding box center [361, 232] width 335 height 42
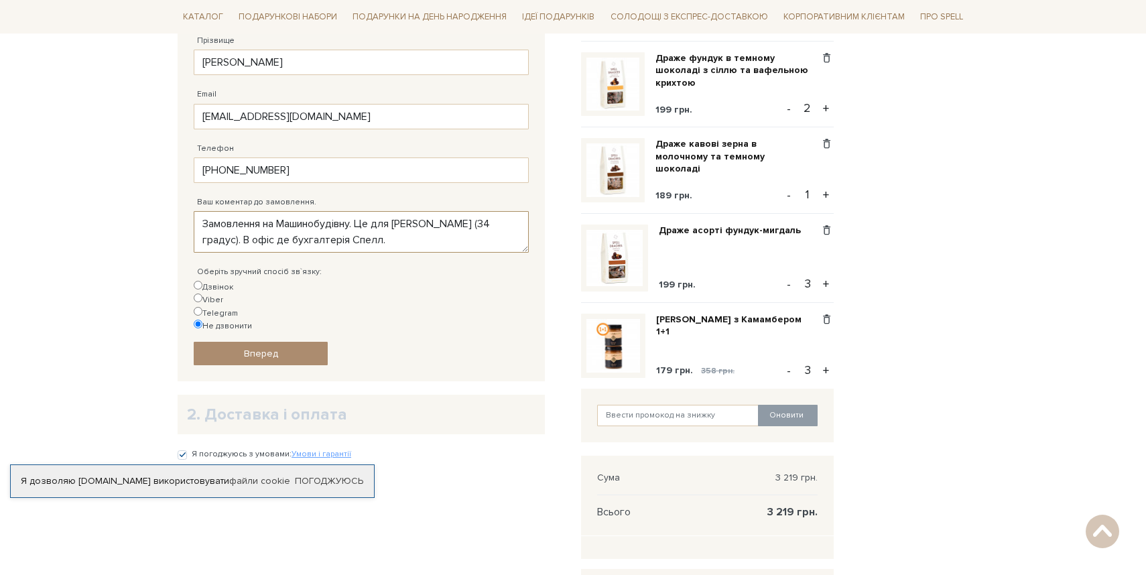
click at [404, 239] on textarea "Замовлення на Машинобудівну. Це для Юрія Кунделько (34 градус). В офіс де бухга…" at bounding box center [361, 232] width 335 height 42
type textarea "Замовлення на Машинобудівну. Це для Юрія Кунделько (34 градус). В офіс де бухга…"
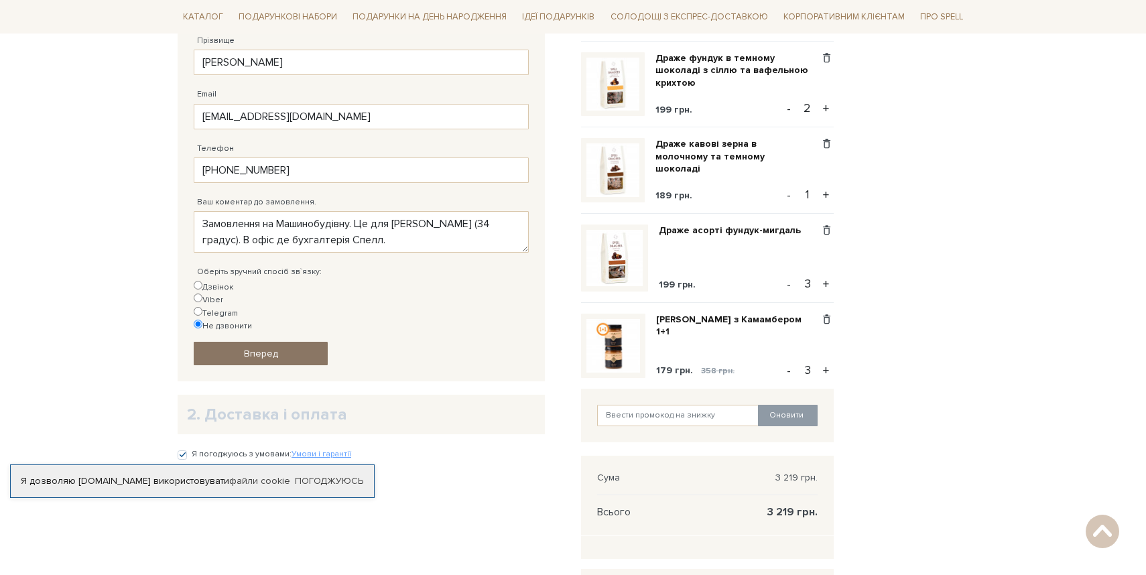
click at [251, 348] on span "Вперед" at bounding box center [261, 353] width 34 height 11
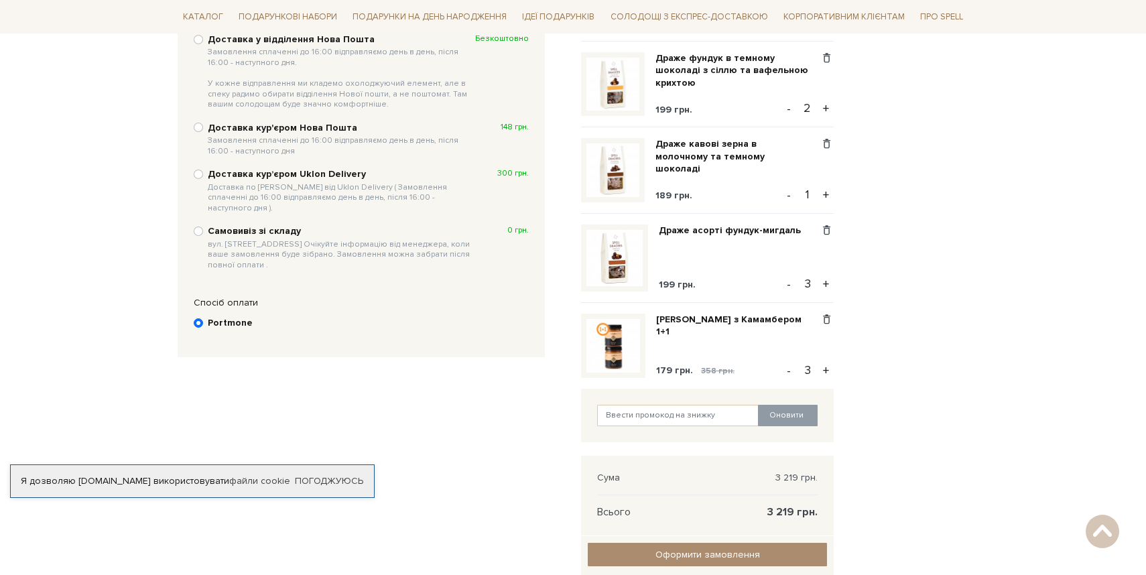
scroll to position [261, 0]
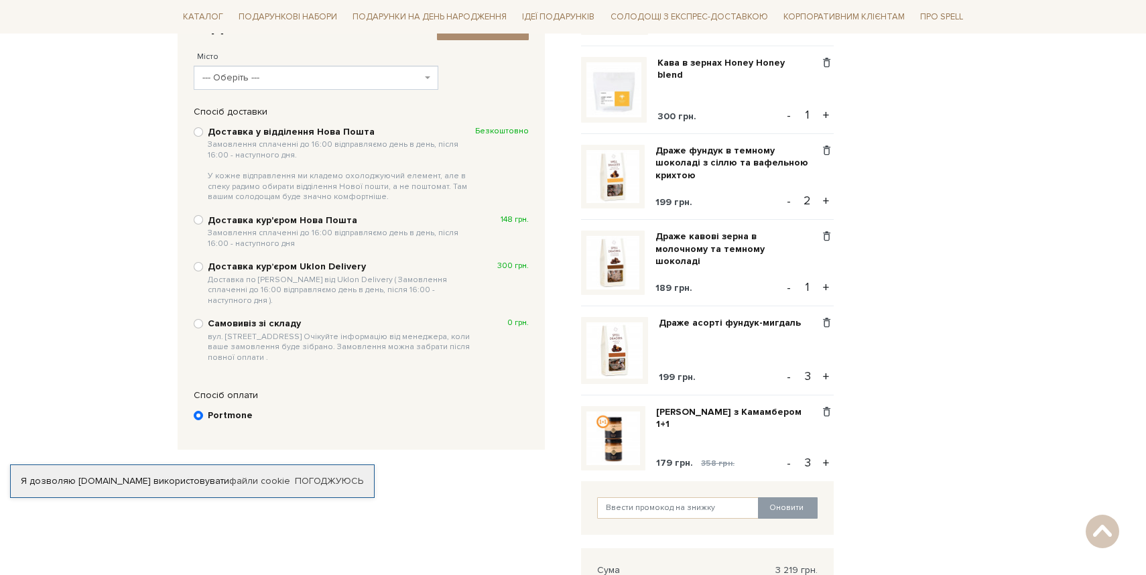
click at [247, 318] on b "Самовивіз зі складу вул. Велика Кільцева, 4-А. Очікуйте інформацію від менеджер…" at bounding box center [341, 340] width 267 height 45
click at [203, 319] on input "Самовивіз зі складу вул. Велика Кільцева, 4-А. Очікуйте інформацію від менеджер…" at bounding box center [198, 323] width 9 height 9
radio input "true"
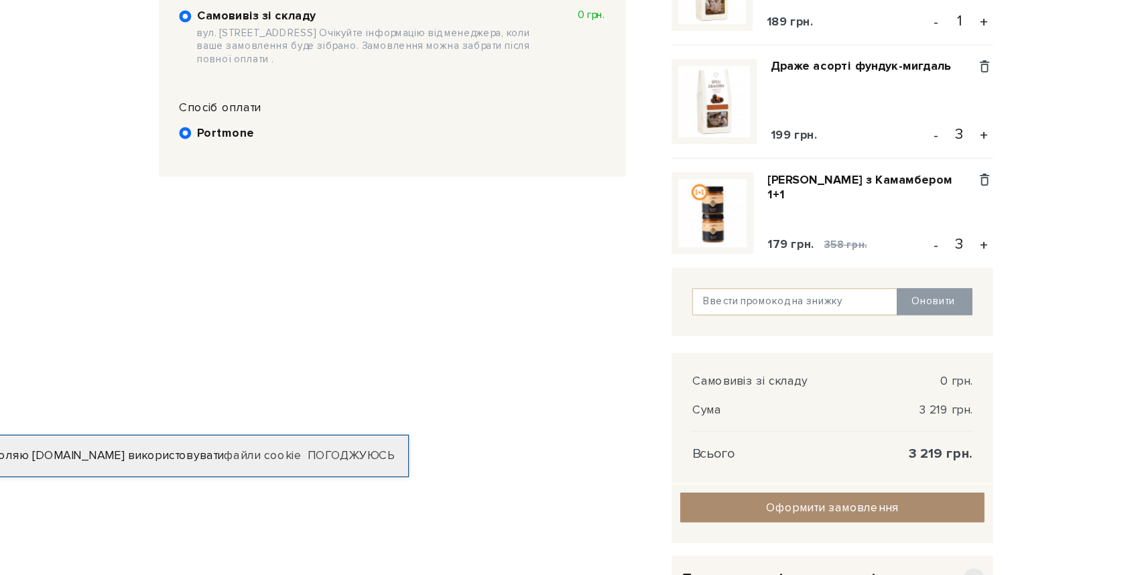
scroll to position [430, 0]
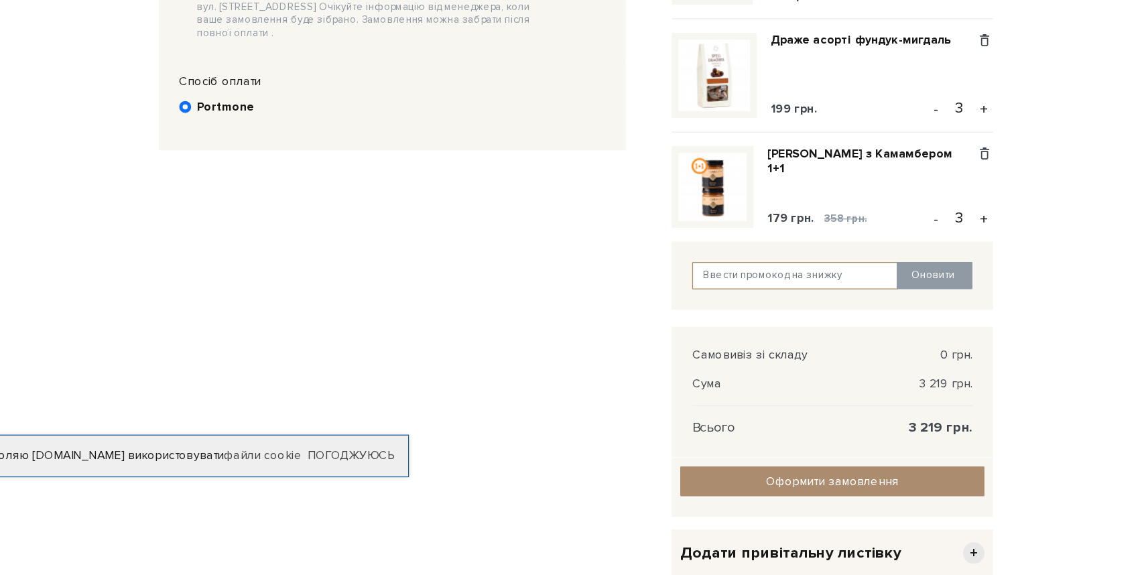
click at [643, 335] on input "text" at bounding box center [678, 338] width 162 height 21
type input "spellteam"
click at [787, 348] on button "Оновити" at bounding box center [788, 338] width 60 height 21
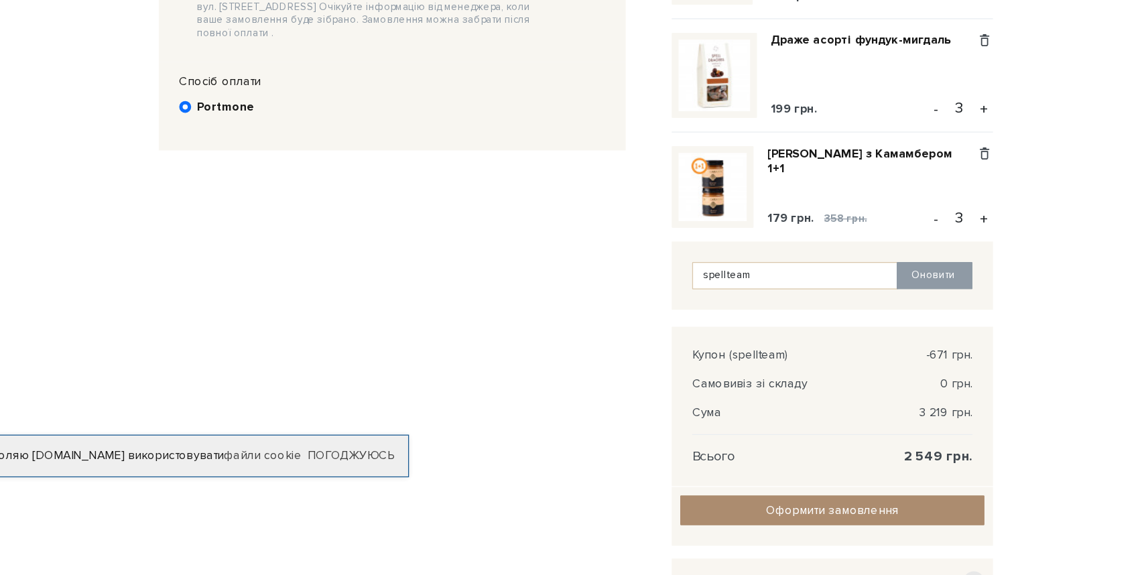
click at [544, 349] on div "Відправити Для себе У подарунок 1. Контактні дані Ім'я По-батькові Юрій Заповні…" at bounding box center [372, 242] width 404 height 821
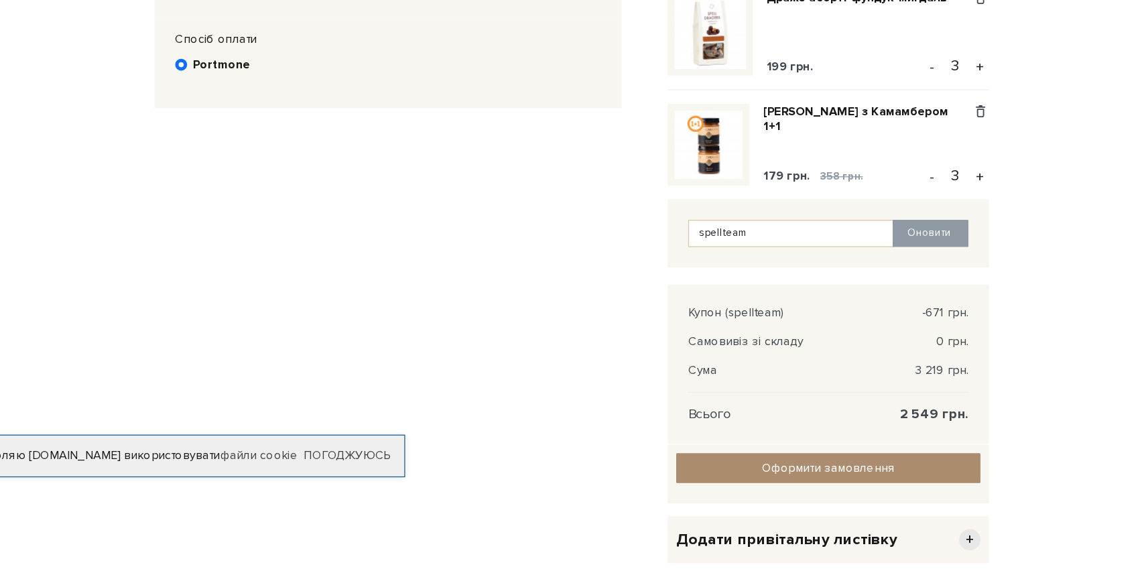
scroll to position [465, 0]
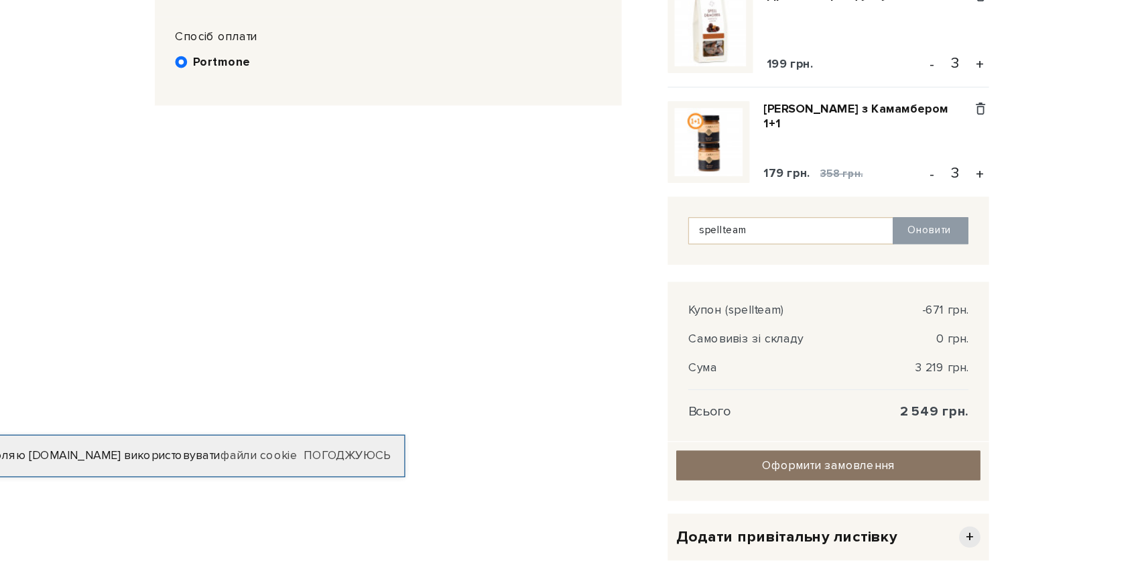
click at [699, 492] on input "Оформити замовлення" at bounding box center [707, 488] width 239 height 23
